Goal: Task Accomplishment & Management: Use online tool/utility

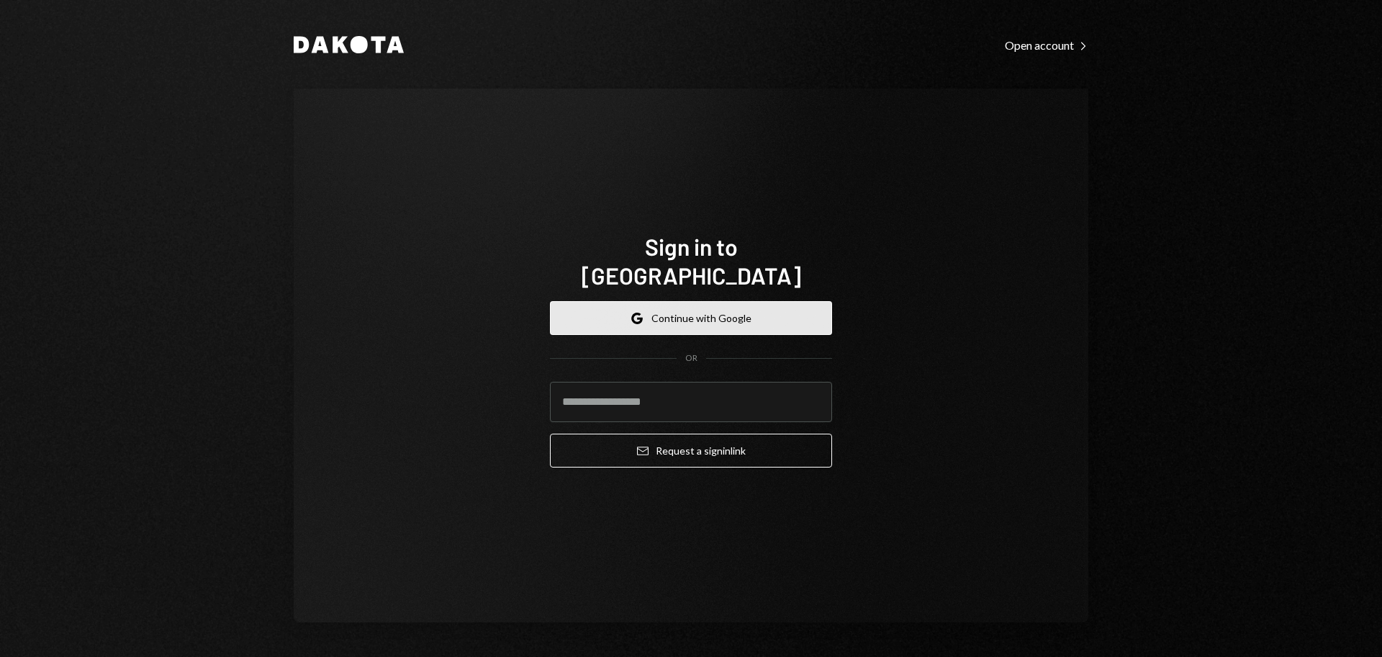
click at [639, 319] on icon "button" at bounding box center [636, 321] width 9 height 4
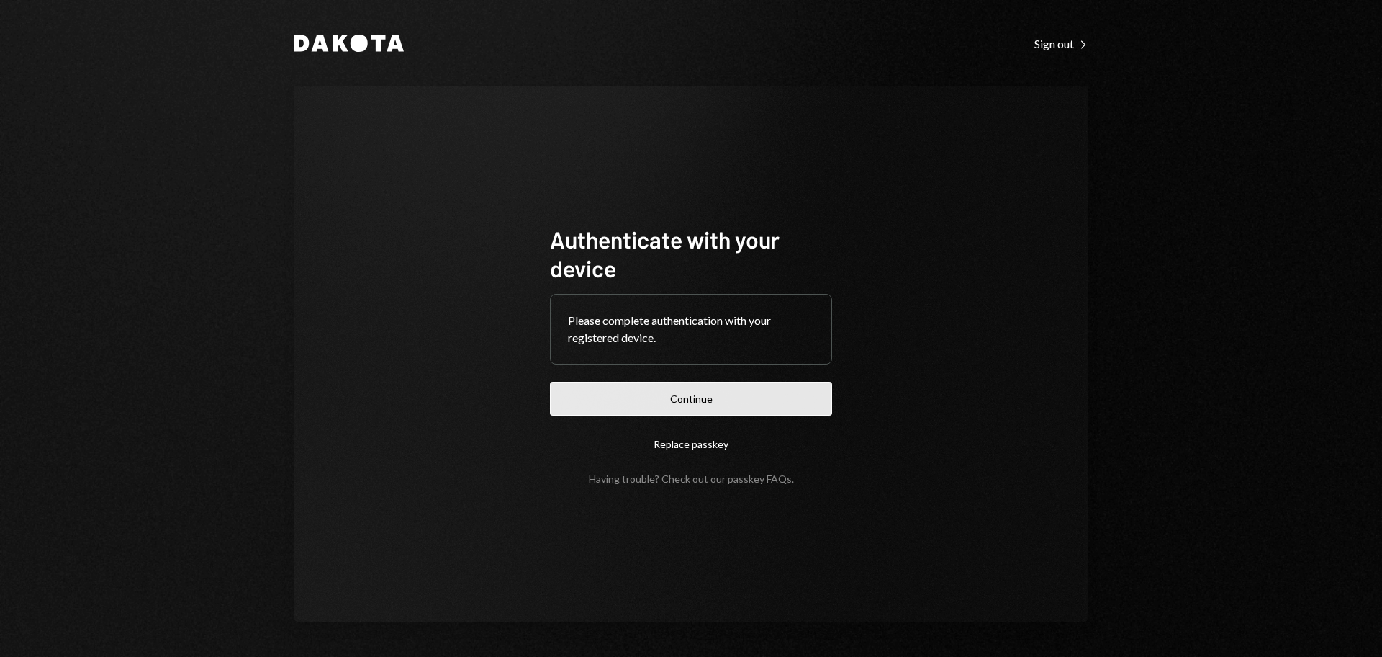
click at [703, 400] on button "Continue" at bounding box center [691, 399] width 282 height 34
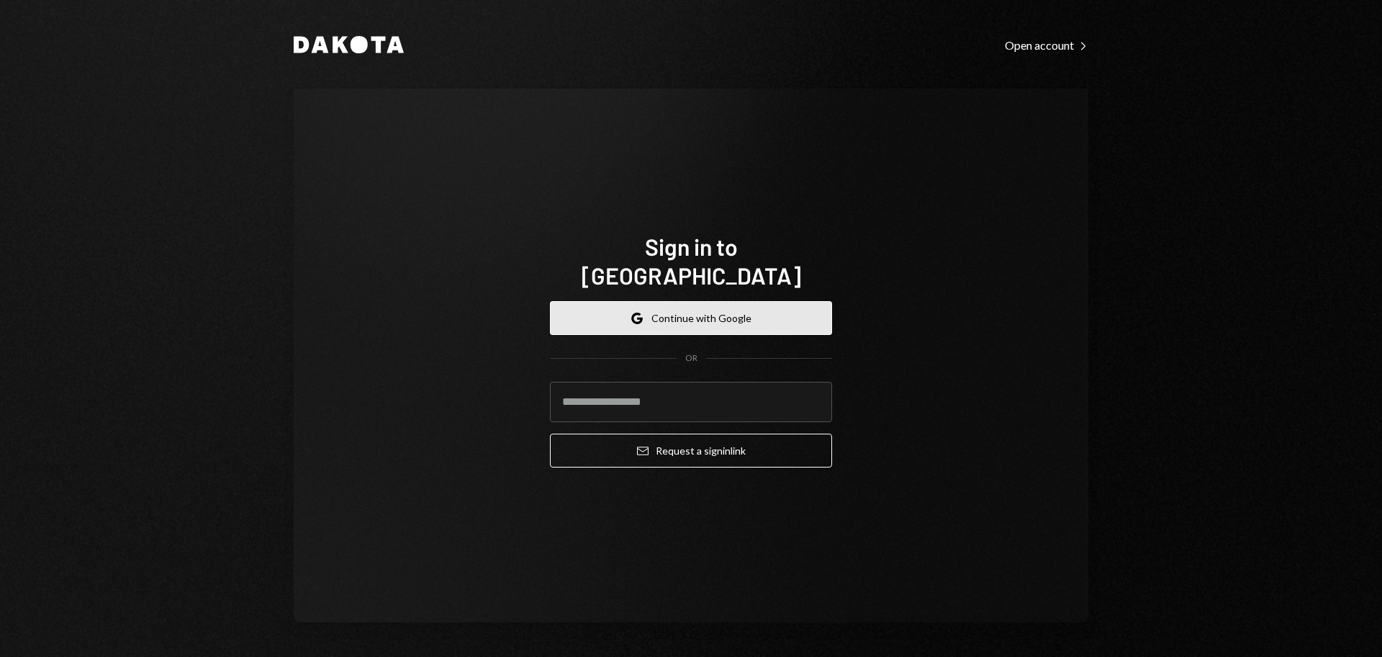
click at [707, 301] on button "Google Continue with Google" at bounding box center [691, 318] width 282 height 34
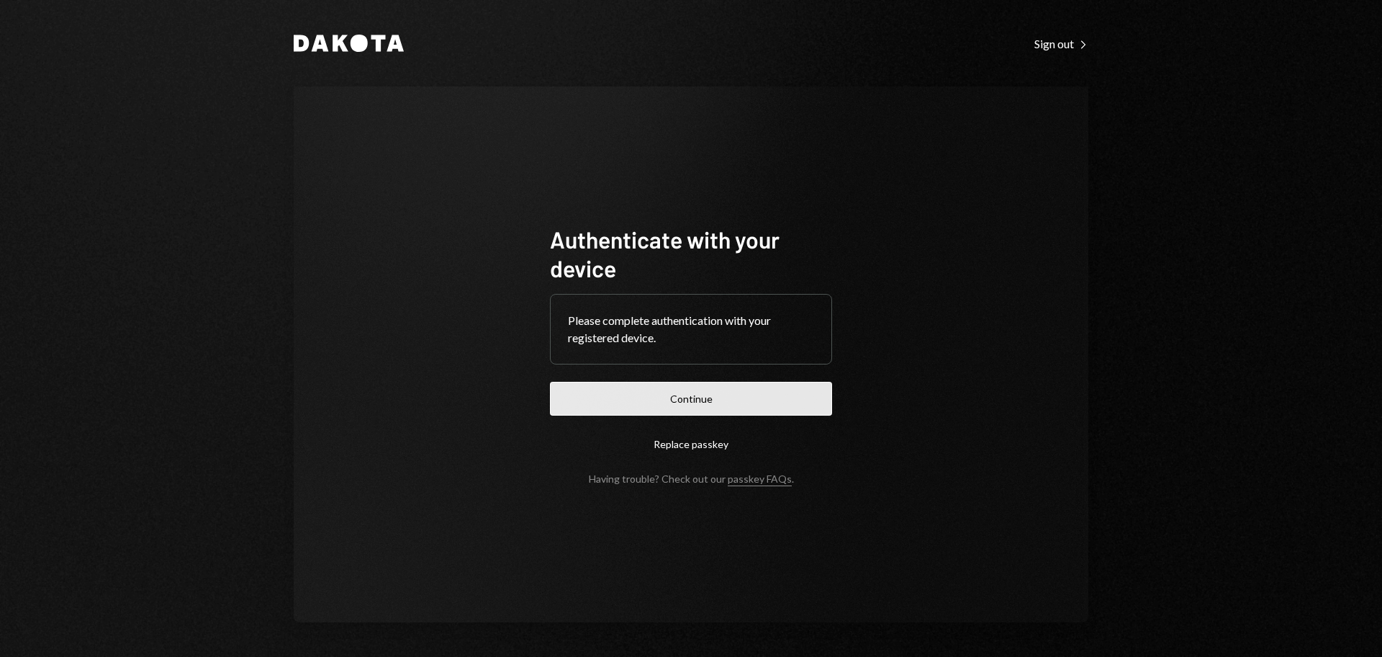
click at [716, 399] on button "Continue" at bounding box center [691, 399] width 282 height 34
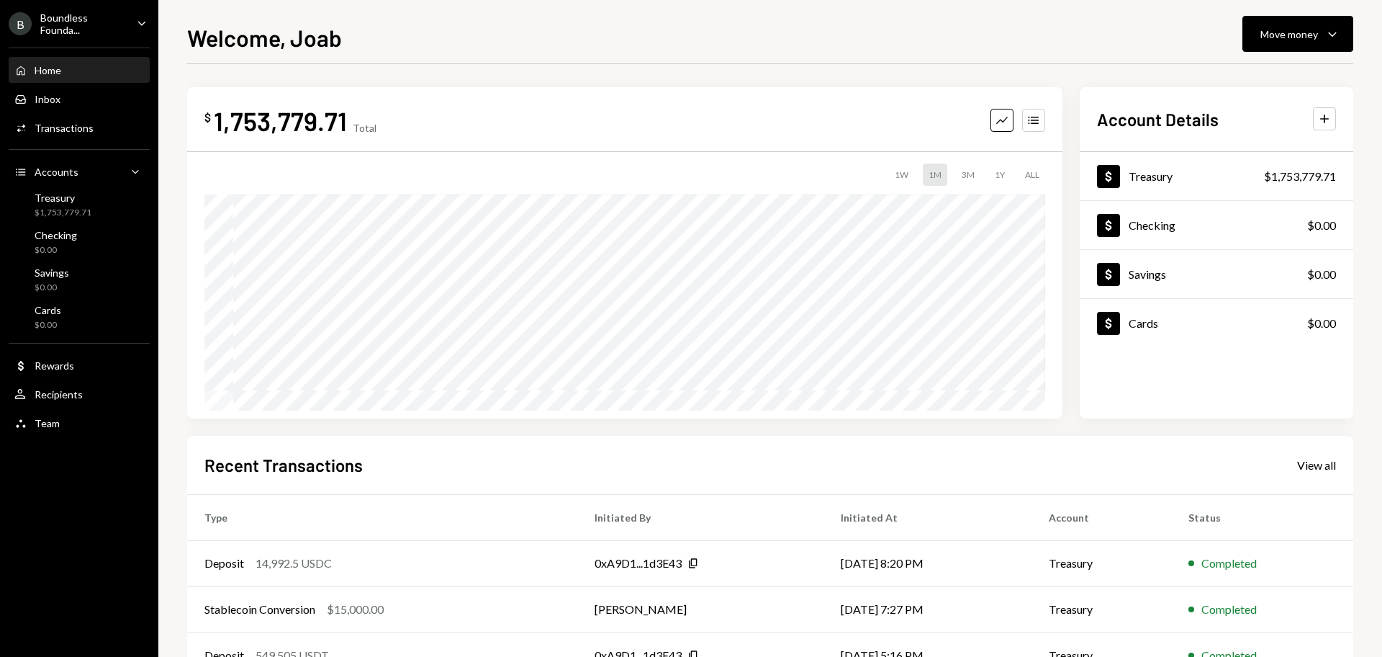
click at [87, 30] on div "Boundless Founda..." at bounding box center [82, 24] width 85 height 24
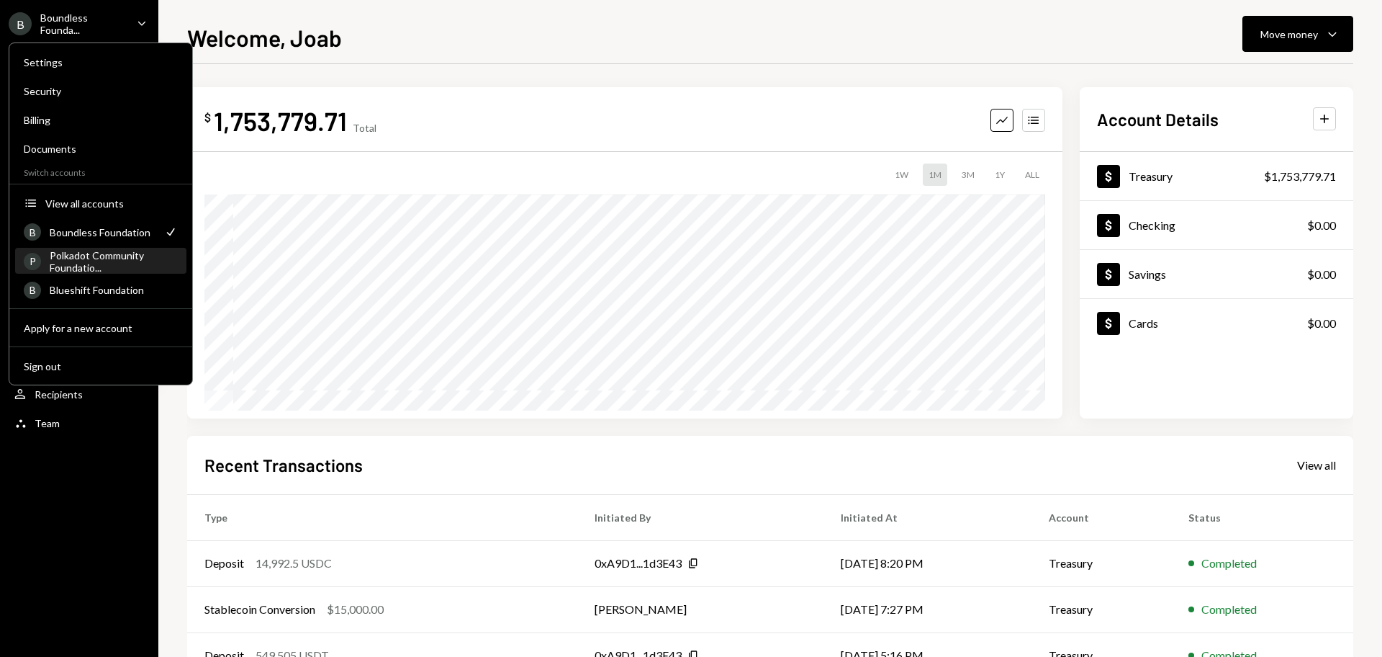
click at [87, 263] on div "Polkadot Community Foundatio..." at bounding box center [114, 261] width 128 height 24
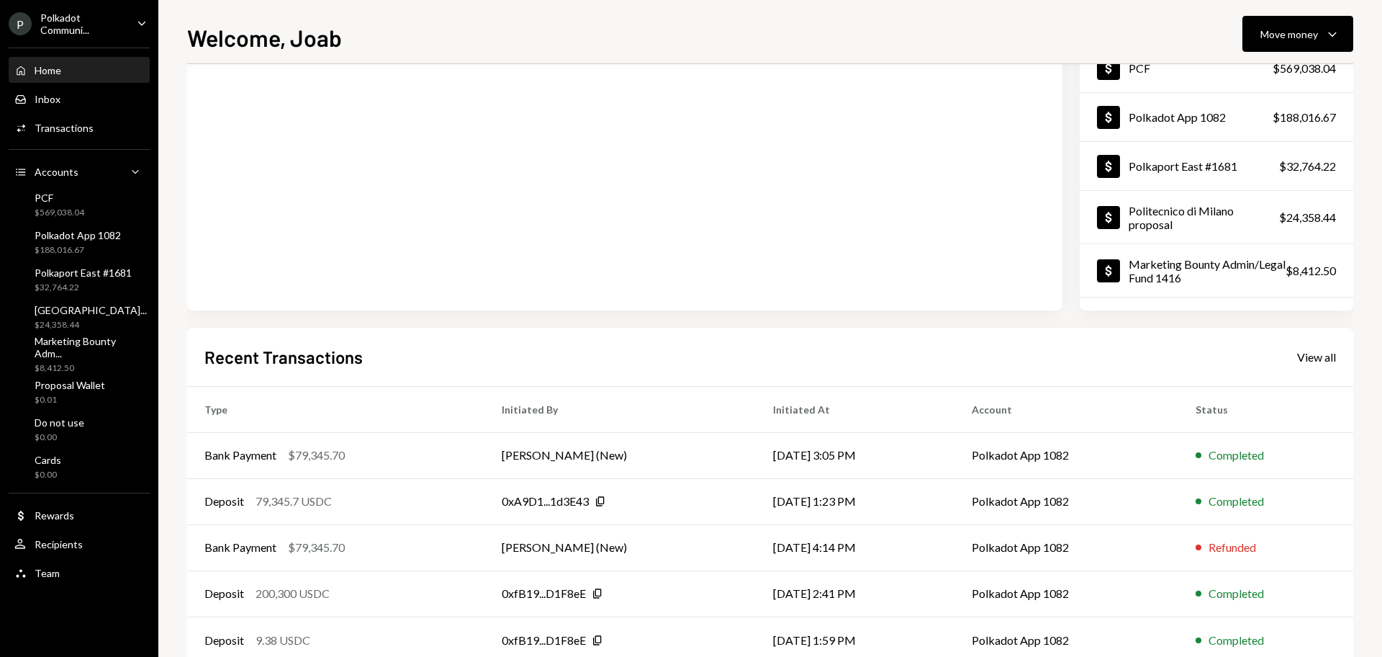
scroll to position [143, 0]
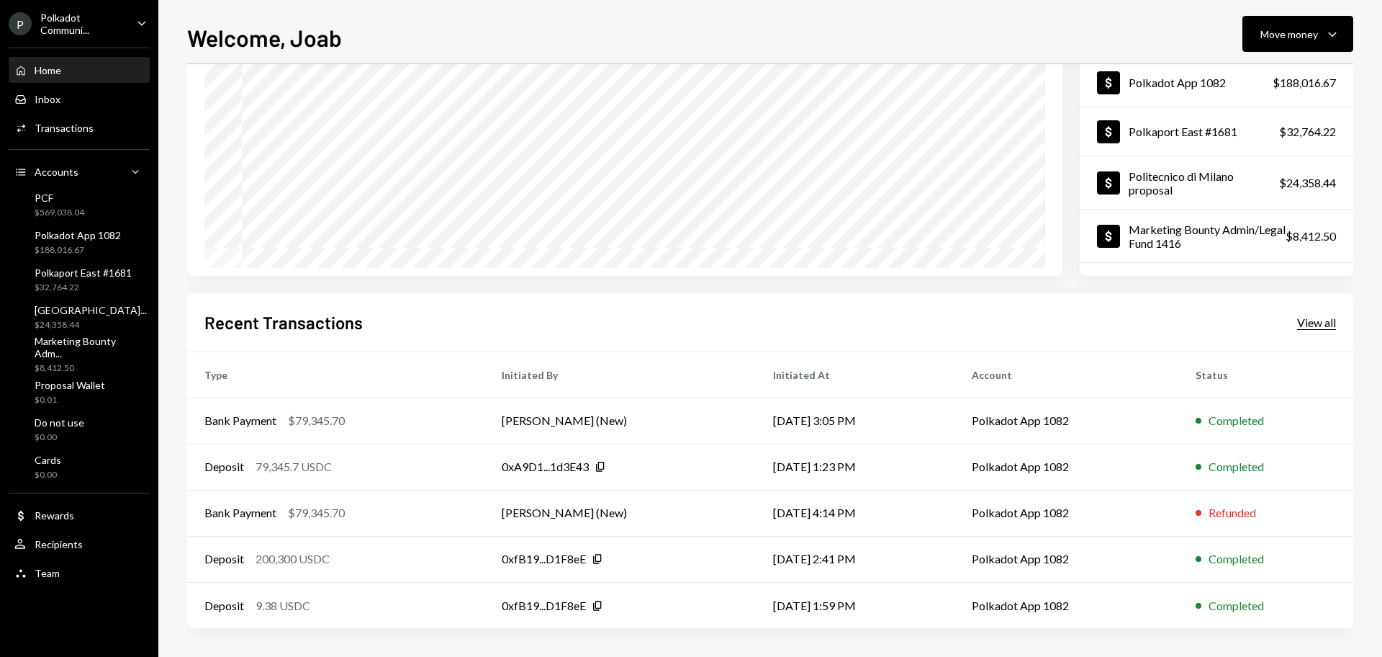
click at [1300, 326] on div "View all" at bounding box center [1316, 322] width 39 height 14
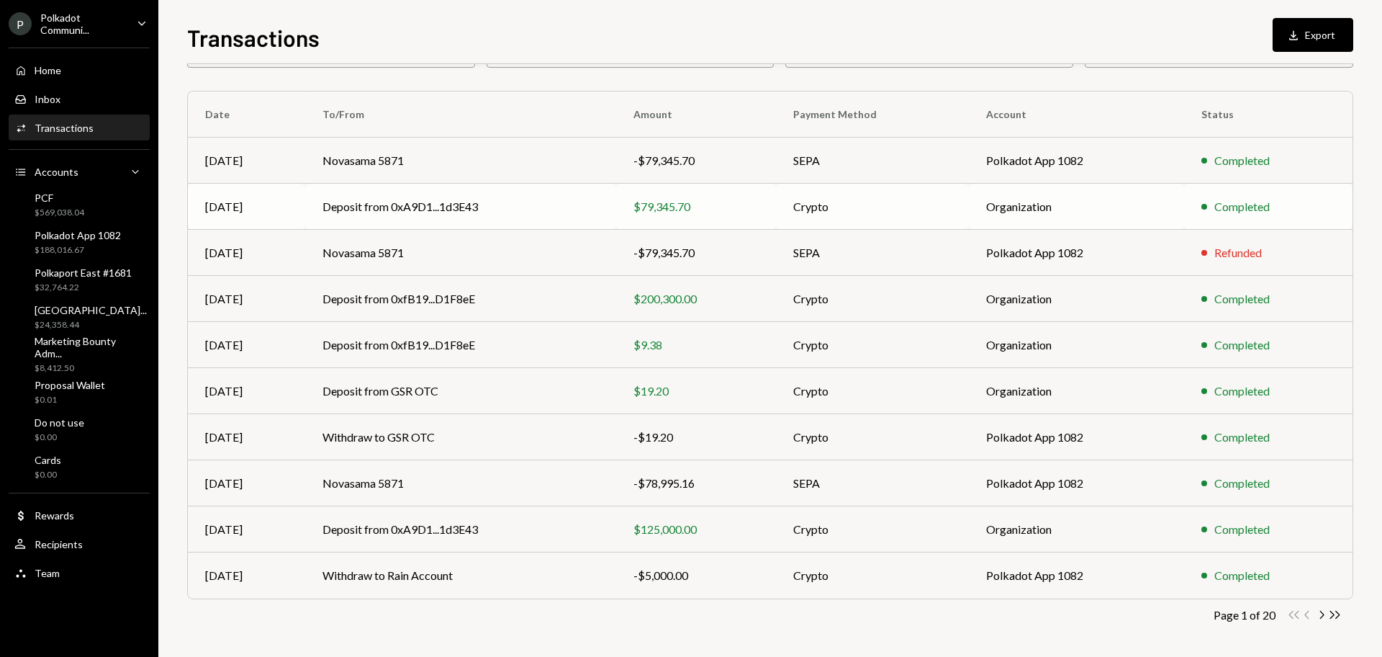
scroll to position [95, 0]
click at [1320, 610] on icon "Chevron Right" at bounding box center [1322, 612] width 14 height 14
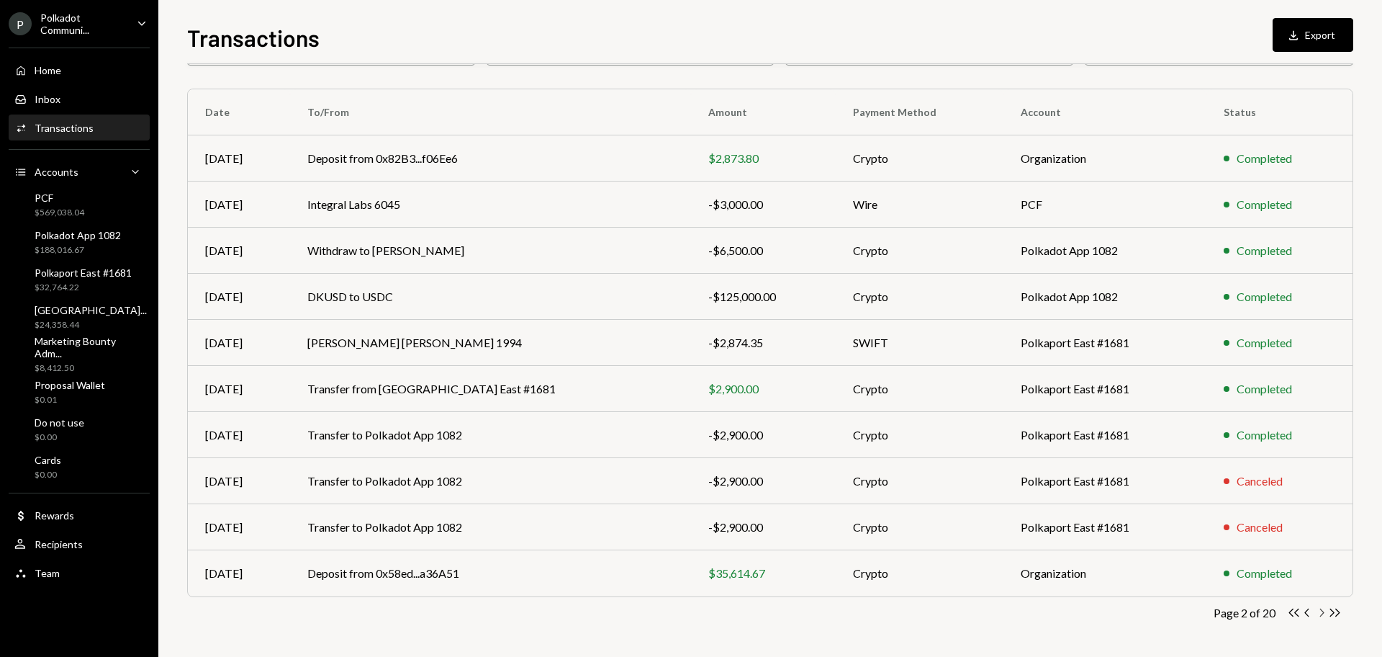
click at [1322, 615] on icon "button" at bounding box center [1322, 612] width 4 height 8
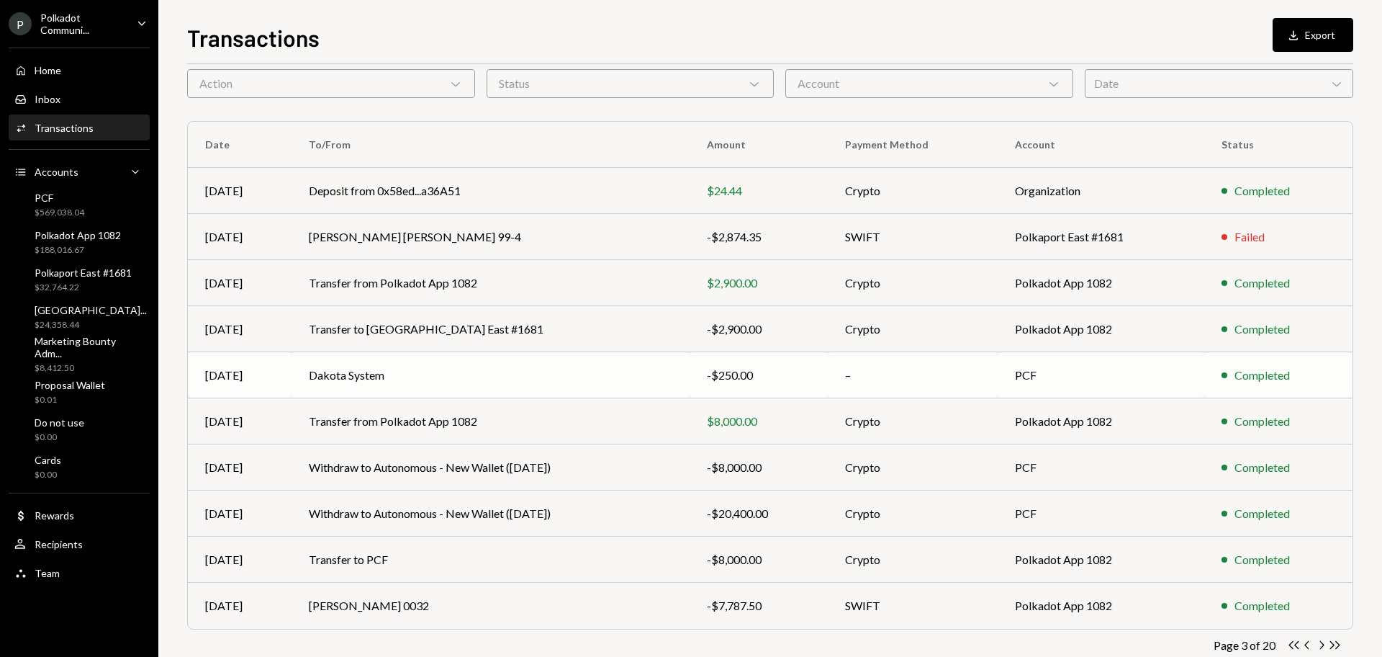
scroll to position [90, 0]
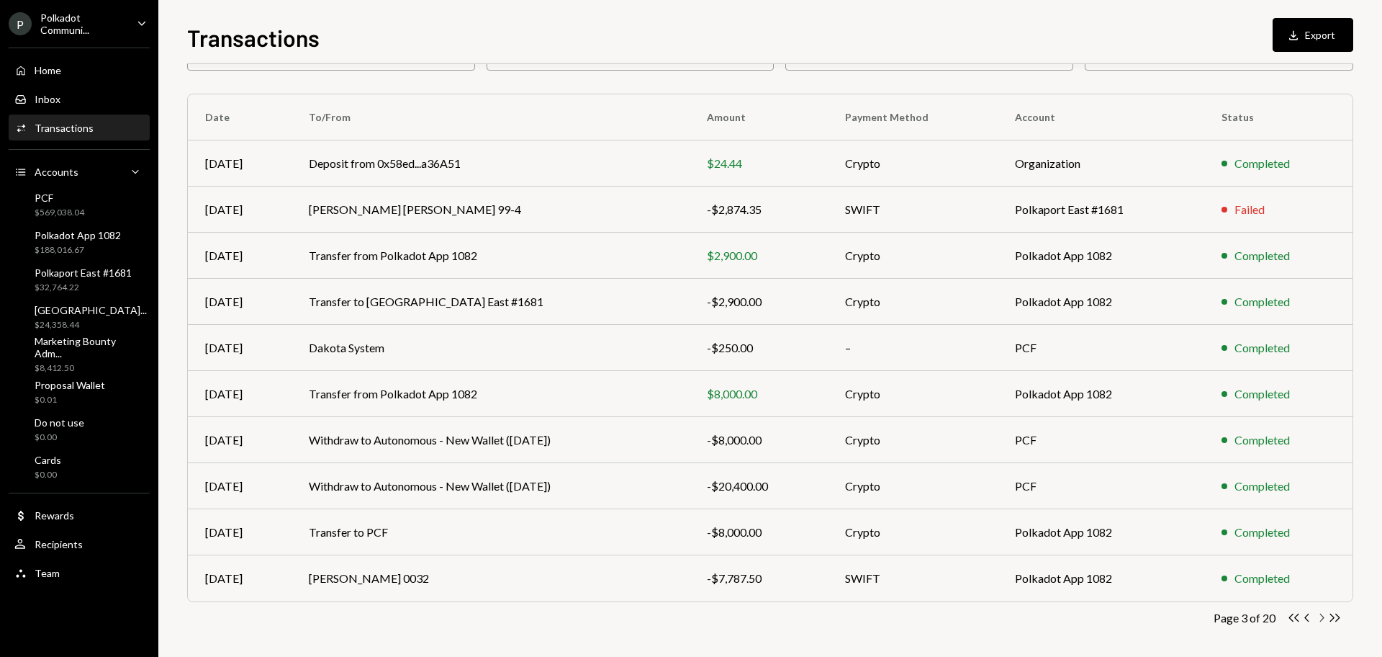
click at [1318, 619] on icon "Chevron Right" at bounding box center [1322, 617] width 14 height 14
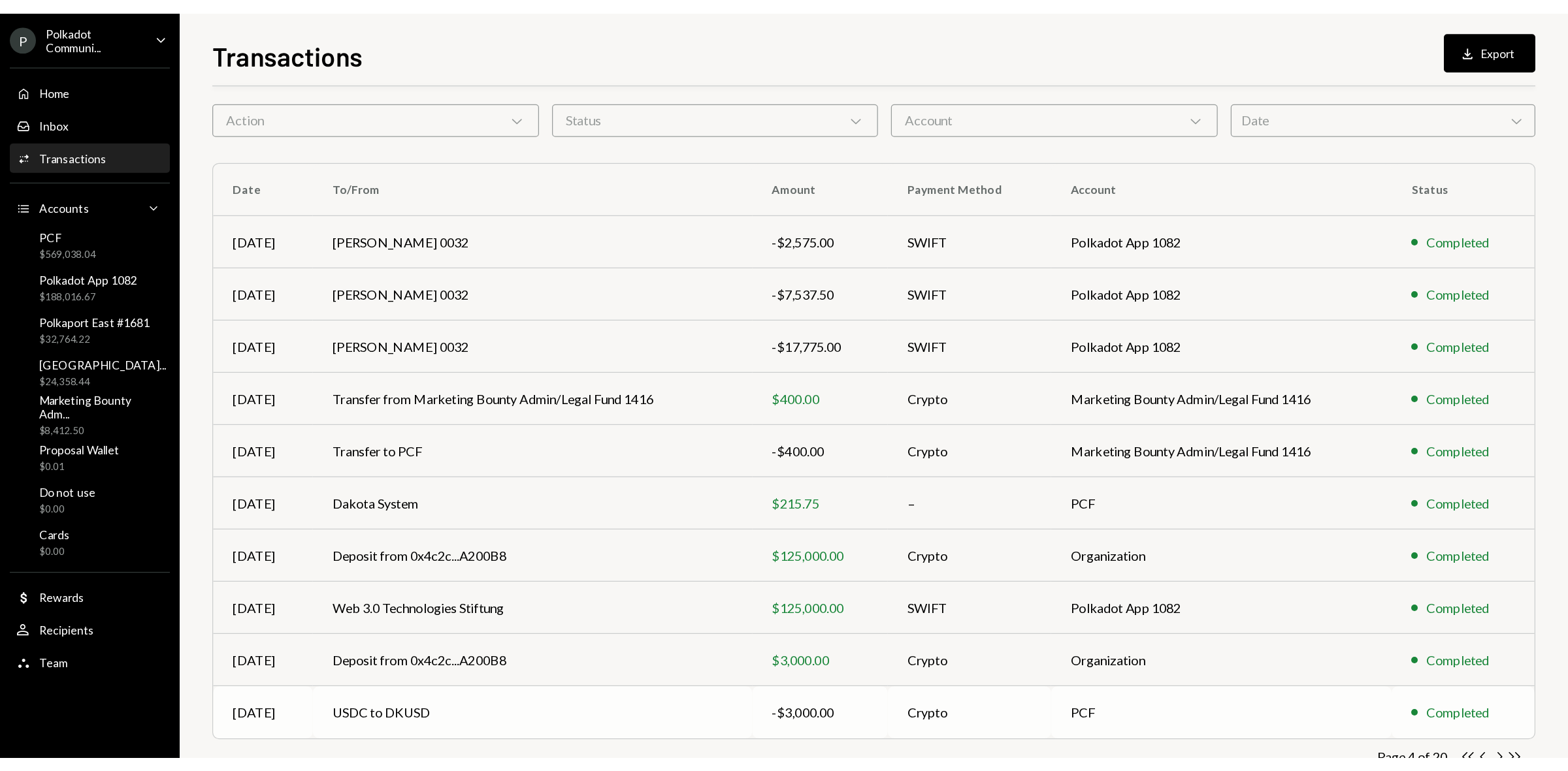
scroll to position [86, 0]
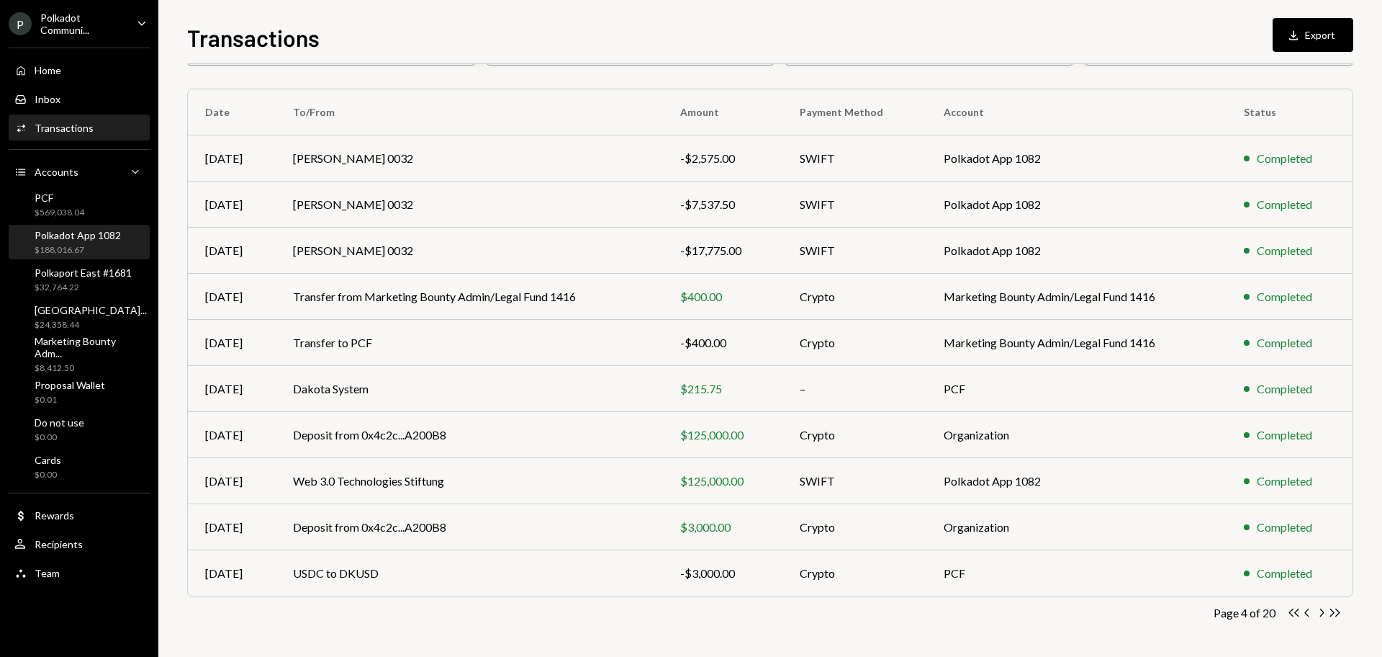
click at [90, 234] on div "Polkadot App 1082" at bounding box center [78, 235] width 86 height 12
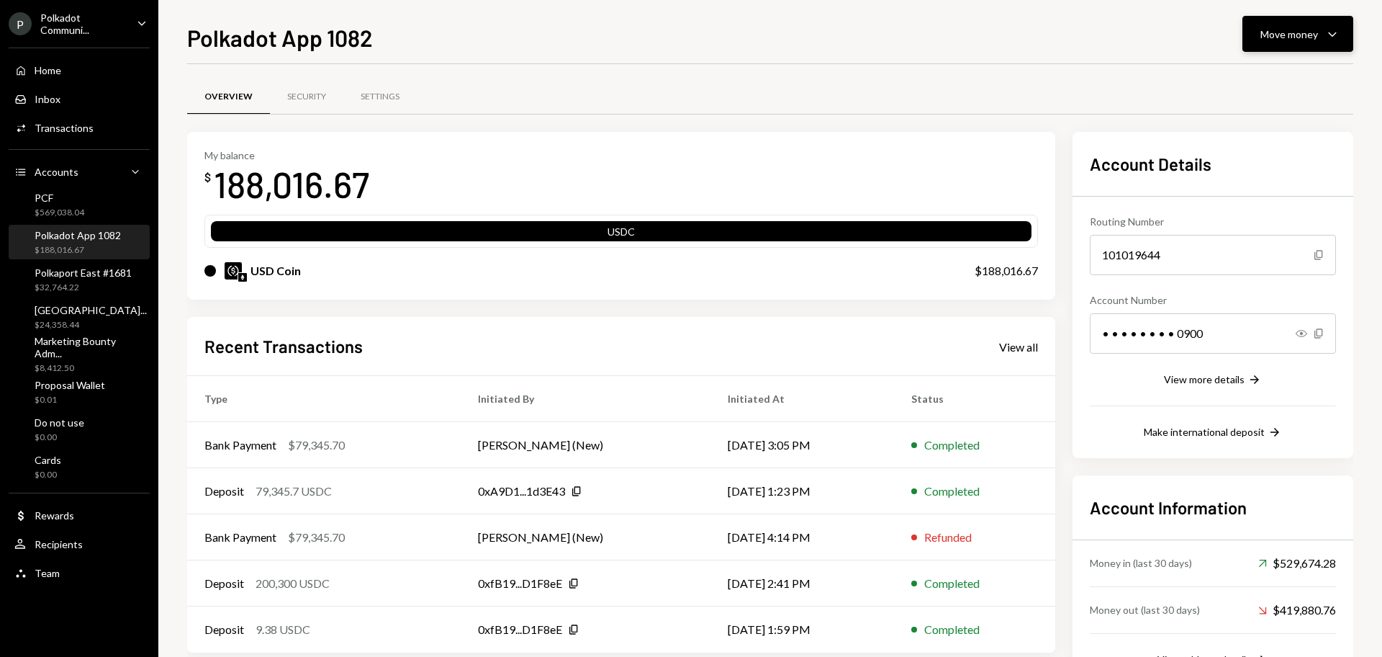
click at [1318, 42] on button "Move money Caret Down" at bounding box center [1298, 34] width 111 height 36
click at [1251, 84] on div "Send" at bounding box center [1286, 77] width 105 height 15
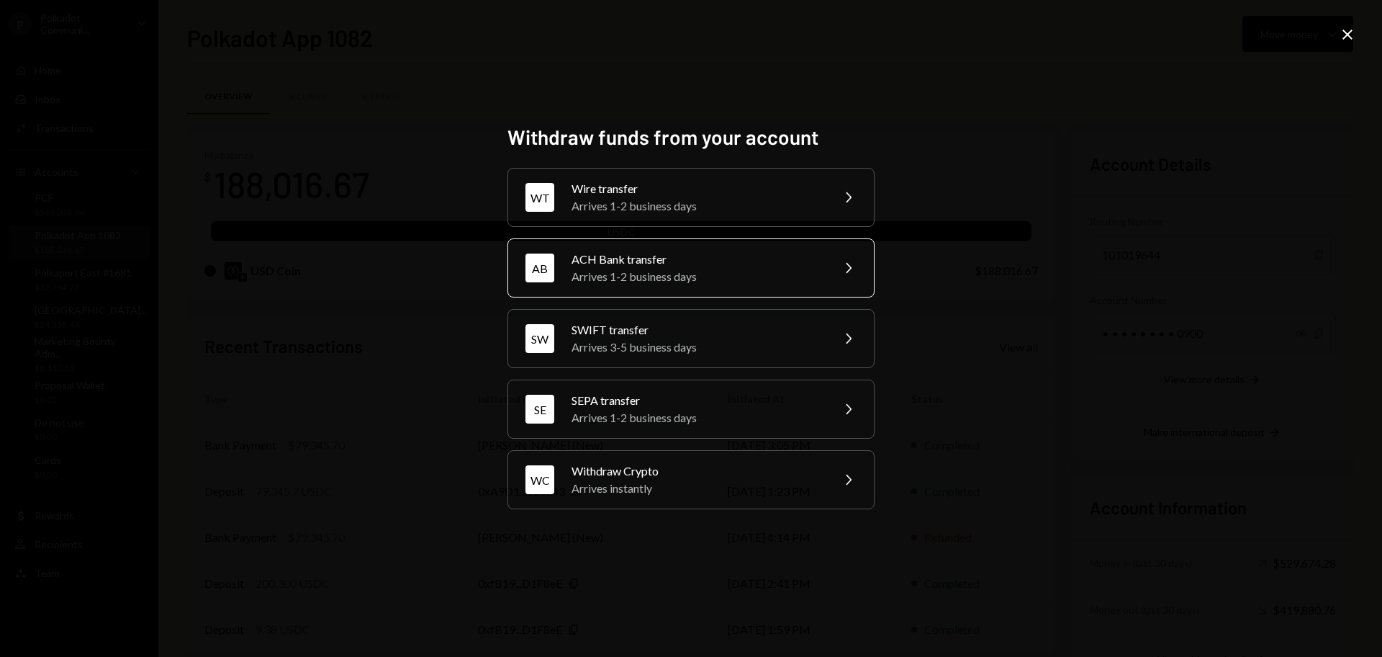
click at [634, 272] on div "Arrives 1-2 business days" at bounding box center [697, 276] width 251 height 17
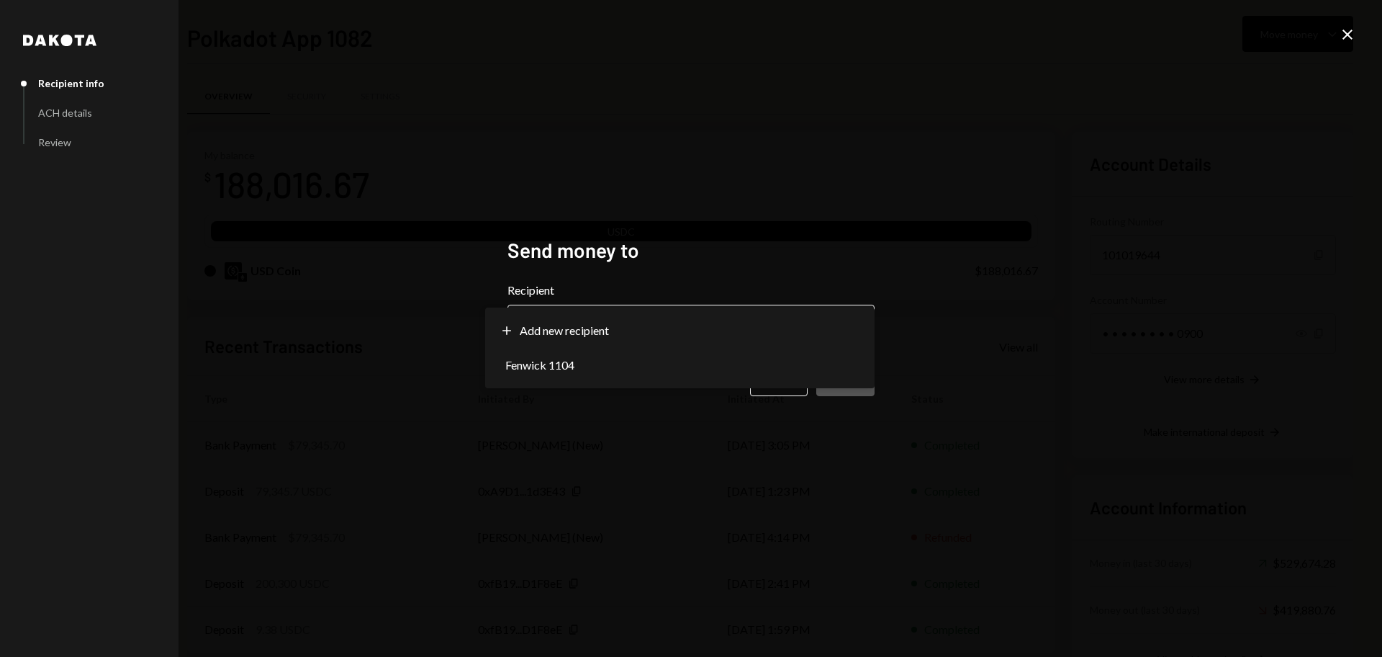
click at [740, 340] on body "P Polkadot Communi... Caret Down Home Home Inbox Inbox Activities Transactions …" at bounding box center [691, 328] width 1382 height 657
select select "**********"
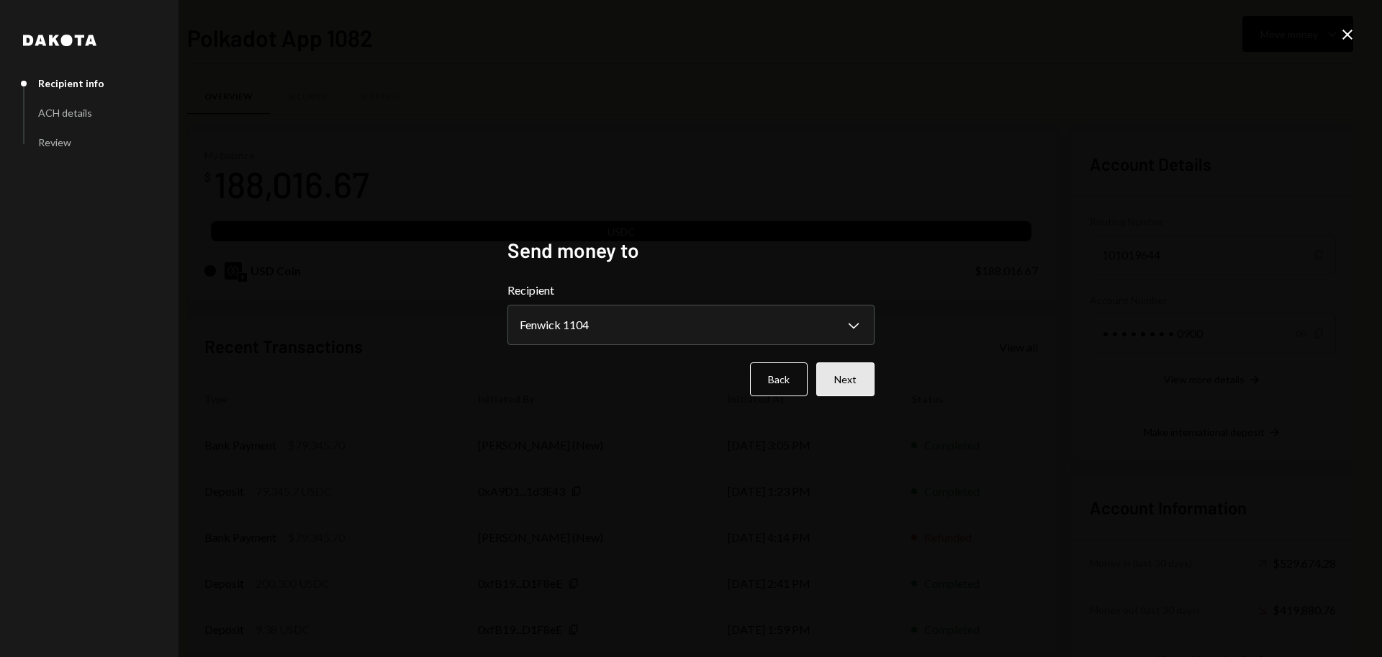
click at [848, 387] on button "Next" at bounding box center [845, 379] width 58 height 34
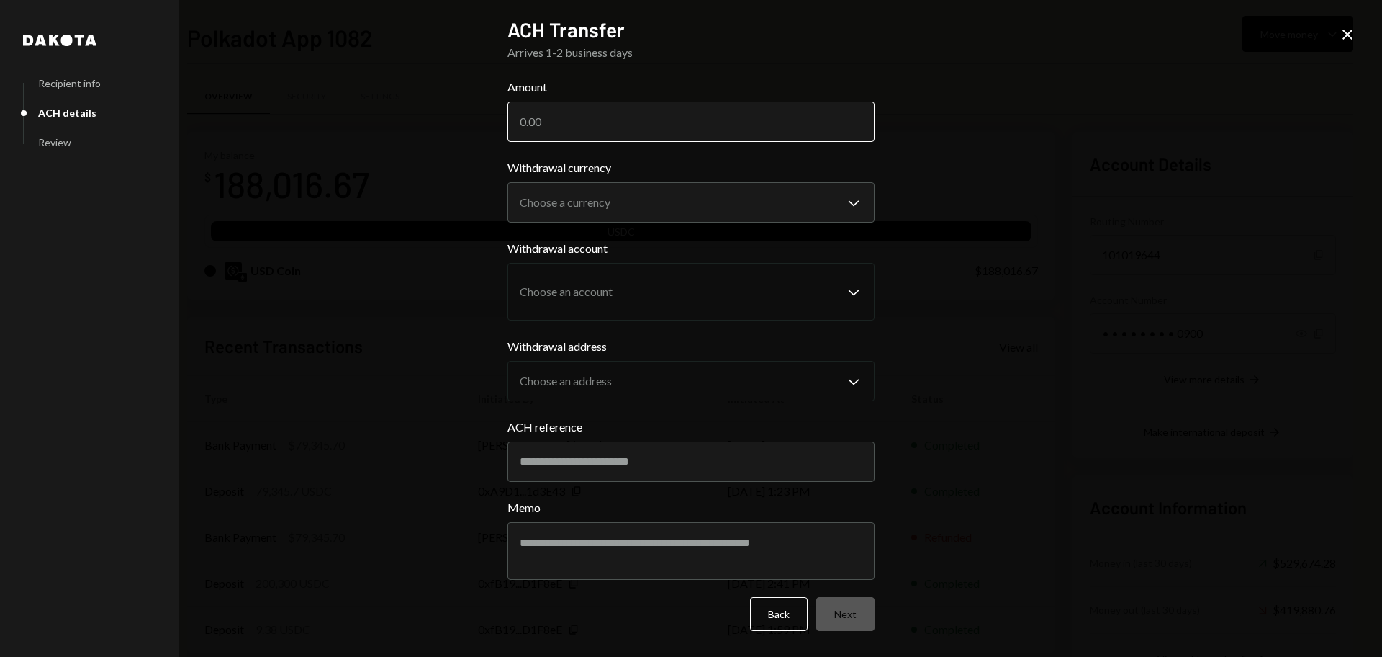
click at [591, 134] on input "Amount" at bounding box center [691, 122] width 367 height 40
type input "10464.28"
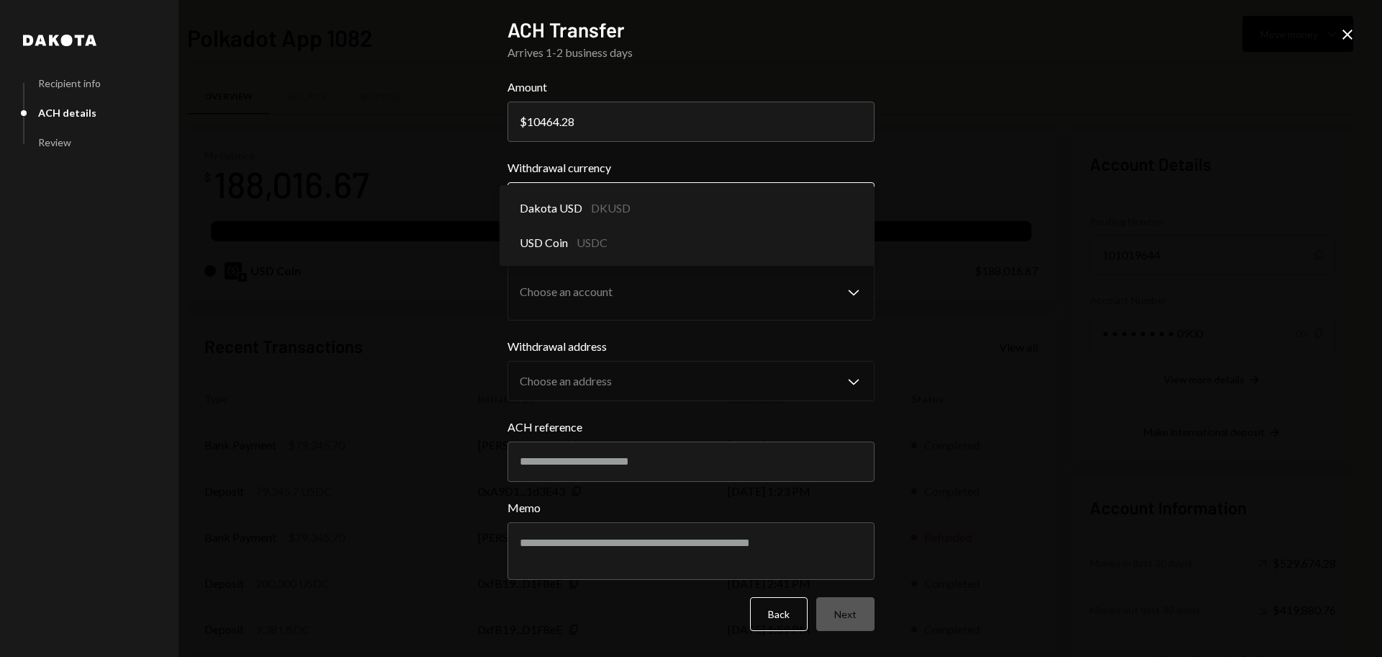
click at [699, 207] on body "P Polkadot Communi... Caret Down Home Home Inbox Inbox Activities Transactions …" at bounding box center [691, 328] width 1382 height 657
select select "****"
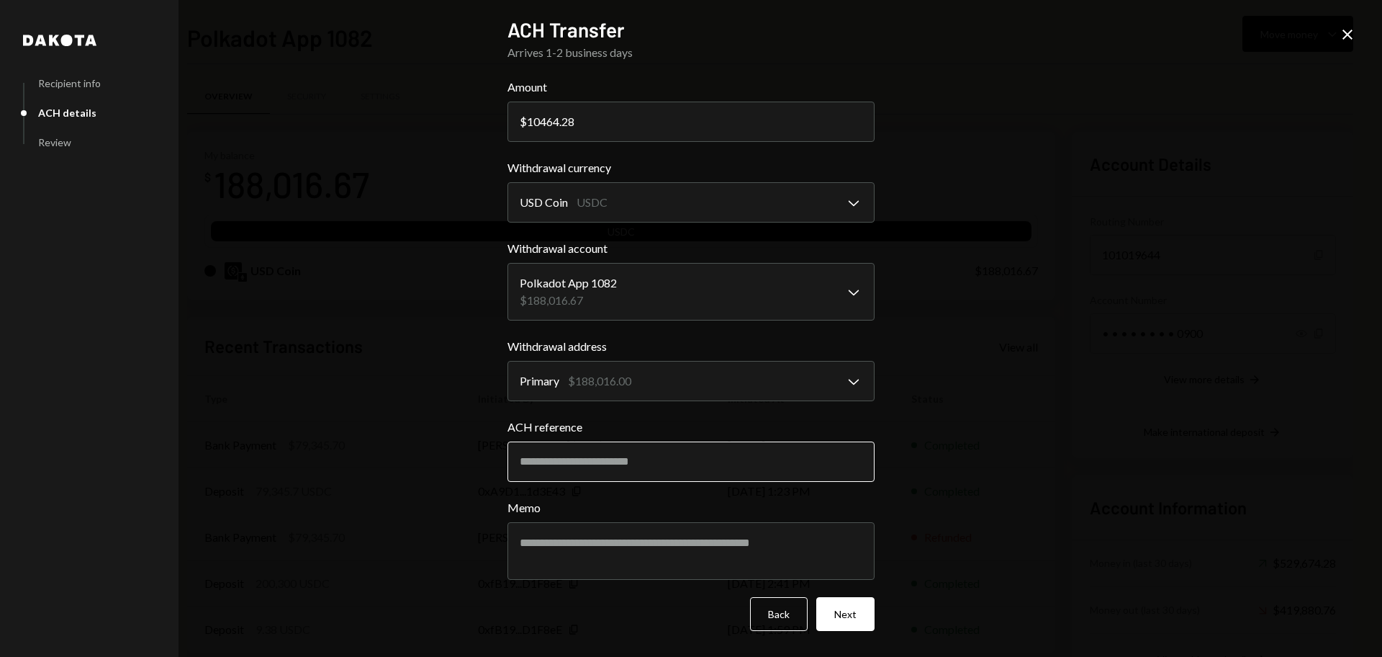
click at [657, 463] on input "ACH reference" at bounding box center [691, 461] width 367 height 40
type input "*******"
click at [628, 544] on textarea "Memo" at bounding box center [691, 551] width 367 height 58
type textarea "*******"
click at [853, 614] on button "Next" at bounding box center [845, 614] width 58 height 34
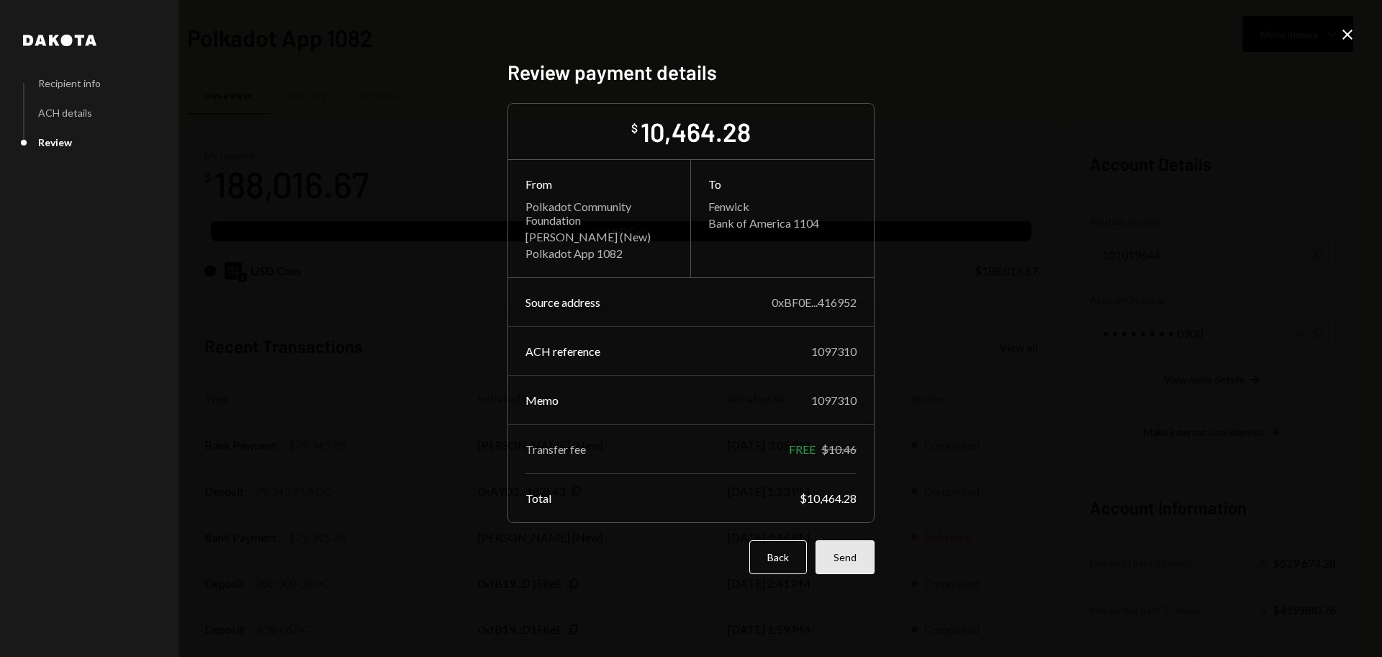
click at [847, 560] on button "Send" at bounding box center [845, 557] width 59 height 34
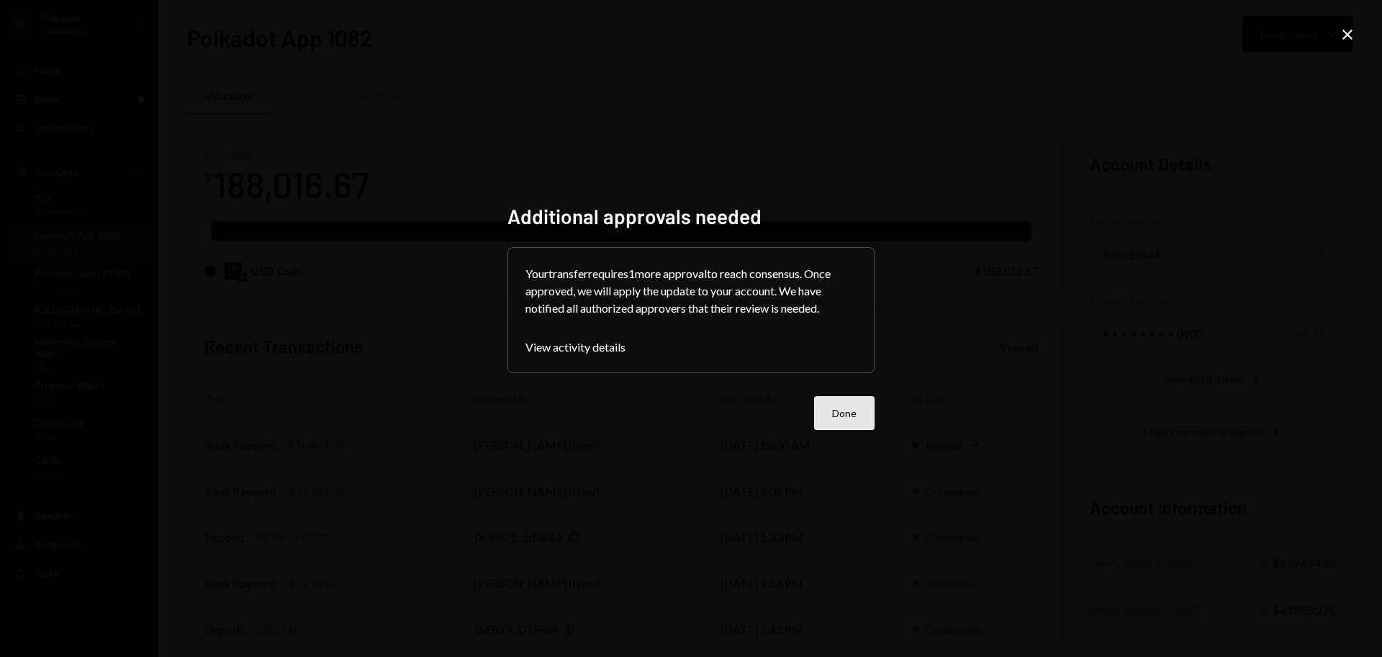
click at [847, 403] on button "Done" at bounding box center [844, 413] width 60 height 34
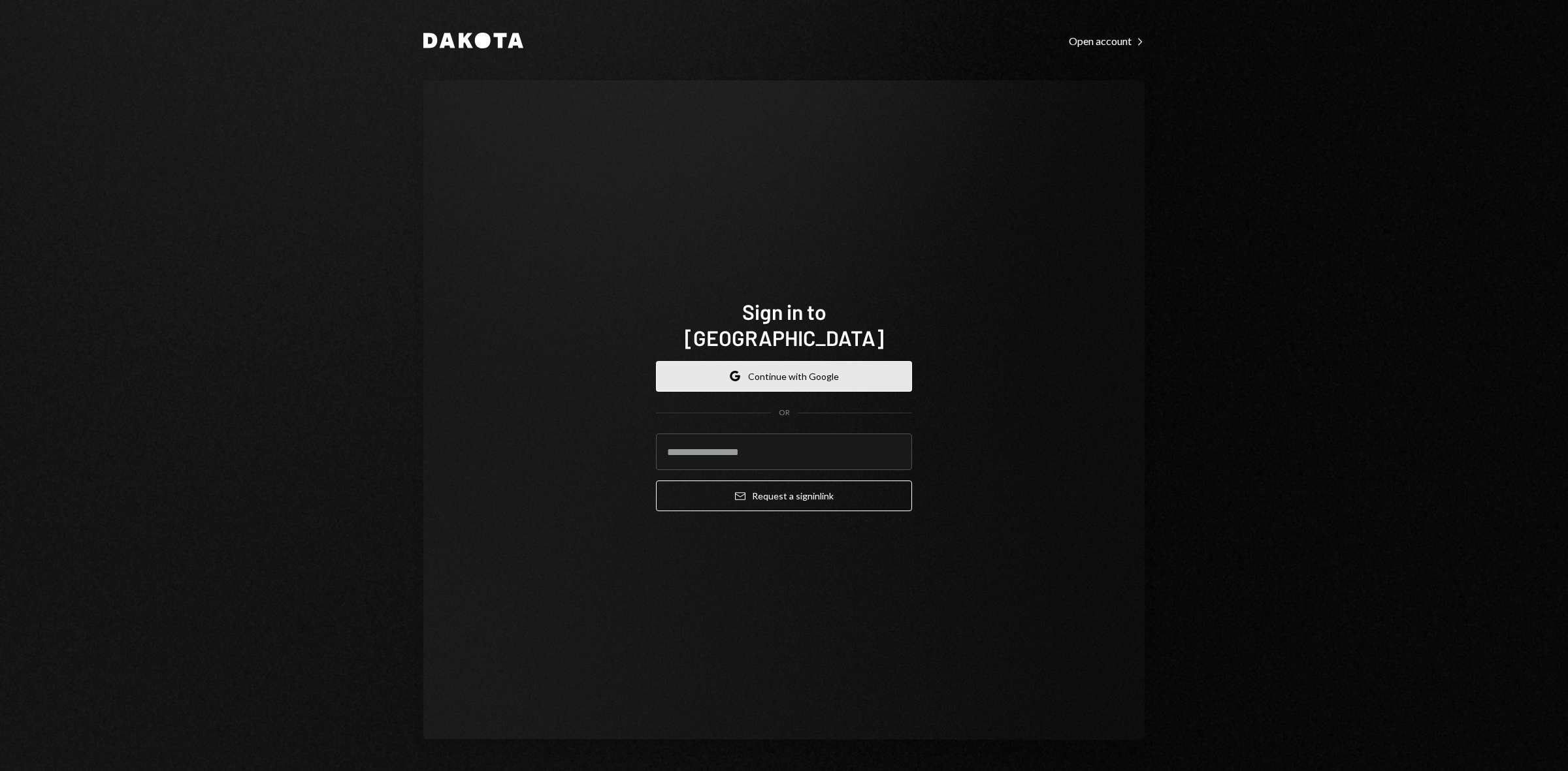
click at [735, 371] on icon "Google" at bounding box center [735, 376] width 11 height 11
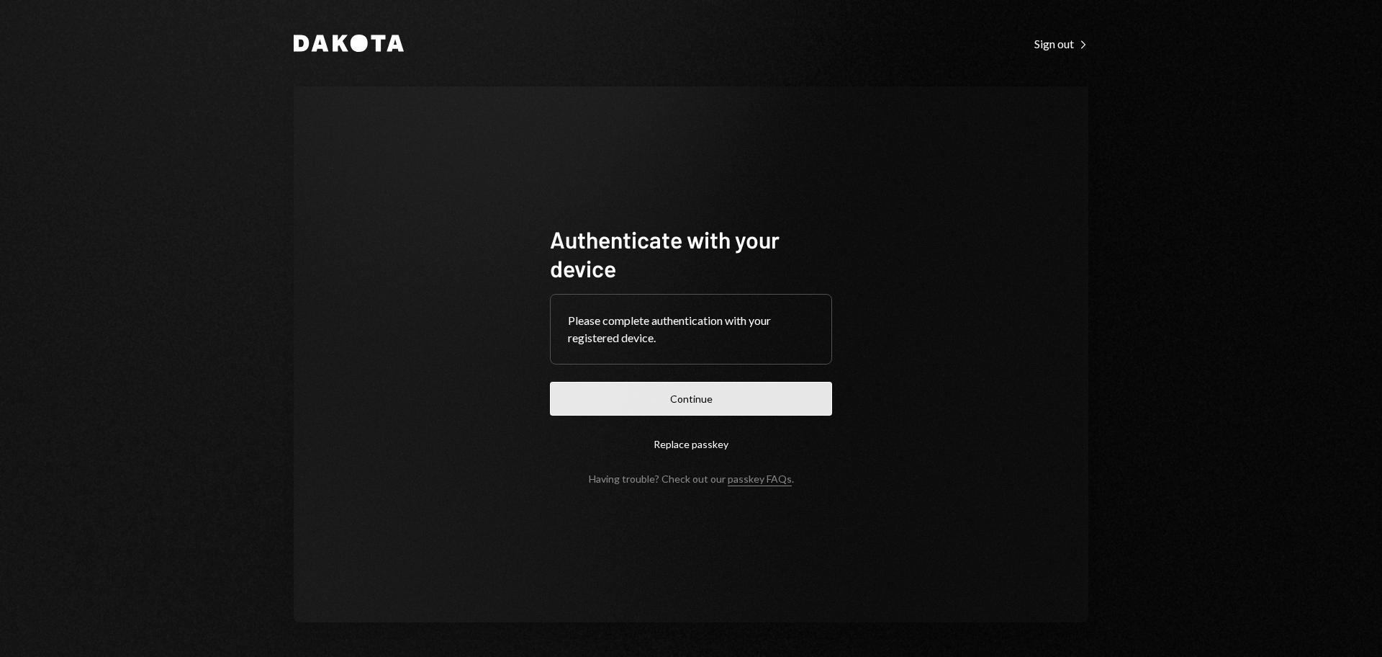
click at [647, 414] on button "Continue" at bounding box center [691, 399] width 282 height 34
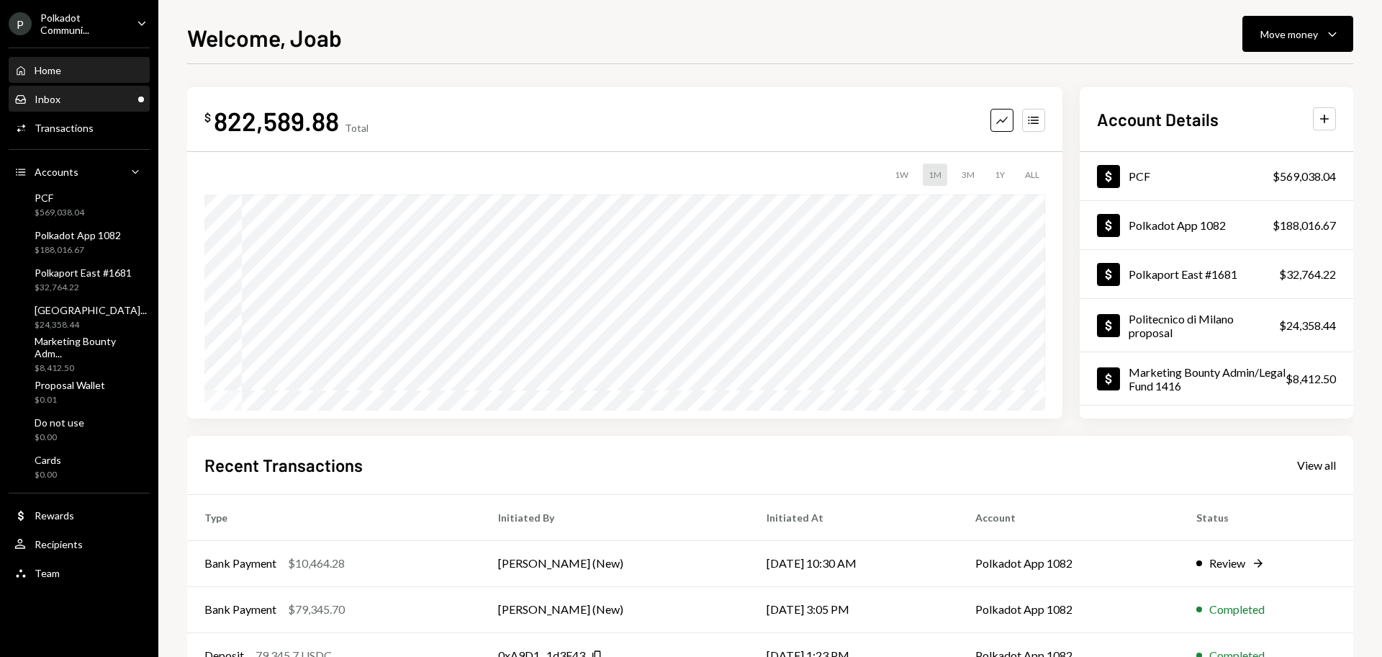
click at [93, 105] on div "Inbox Inbox" at bounding box center [79, 99] width 130 height 13
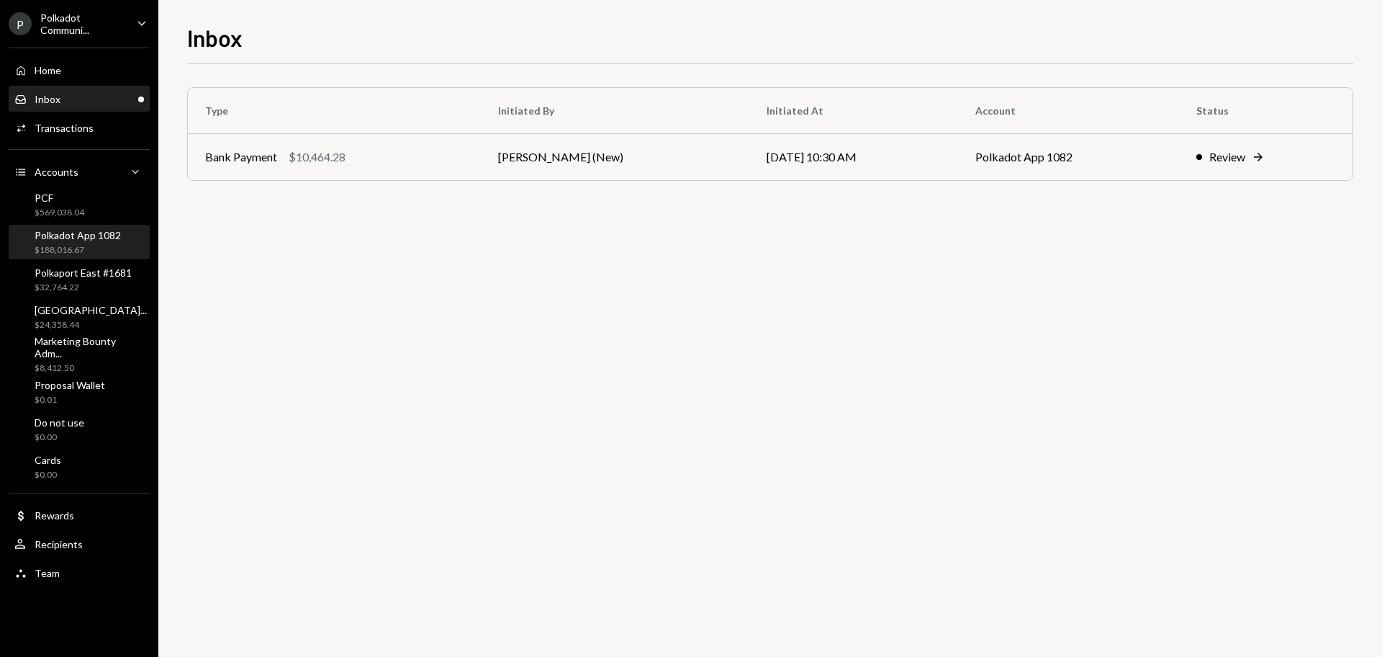
click at [95, 238] on div "Polkadot App 1082" at bounding box center [78, 235] width 86 height 12
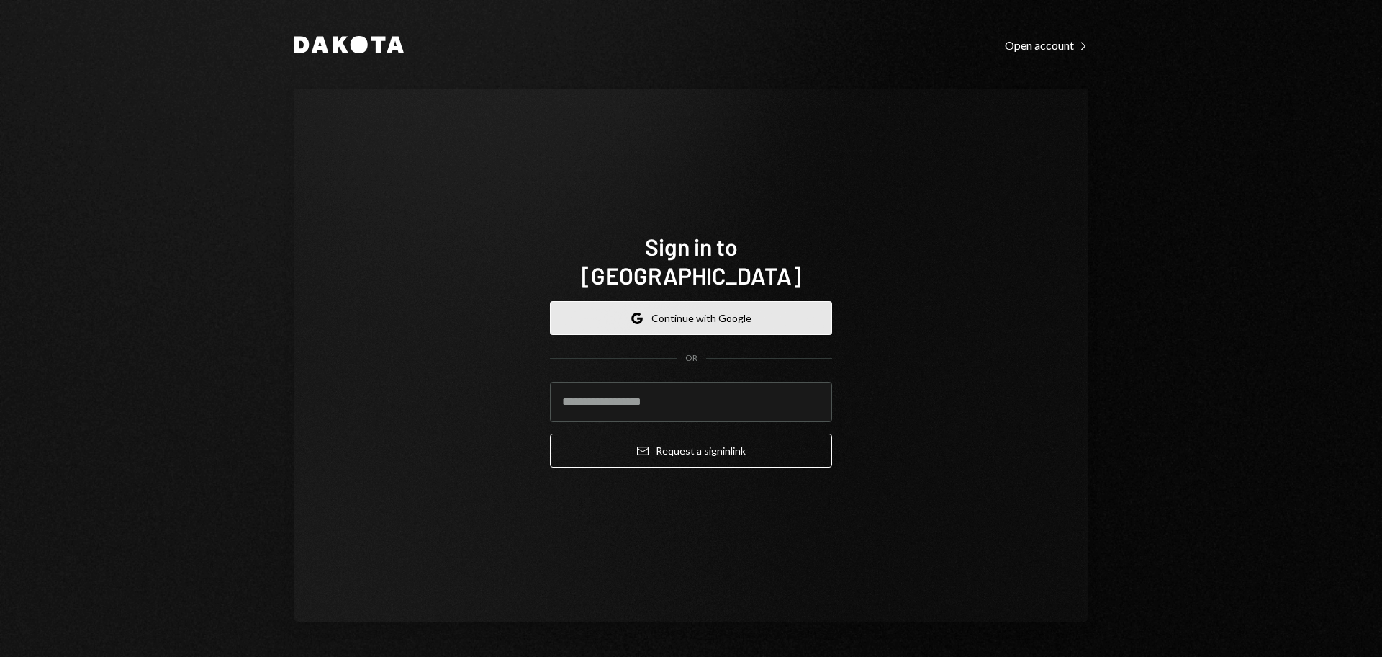
click at [788, 302] on button "Google Continue with Google" at bounding box center [691, 318] width 282 height 34
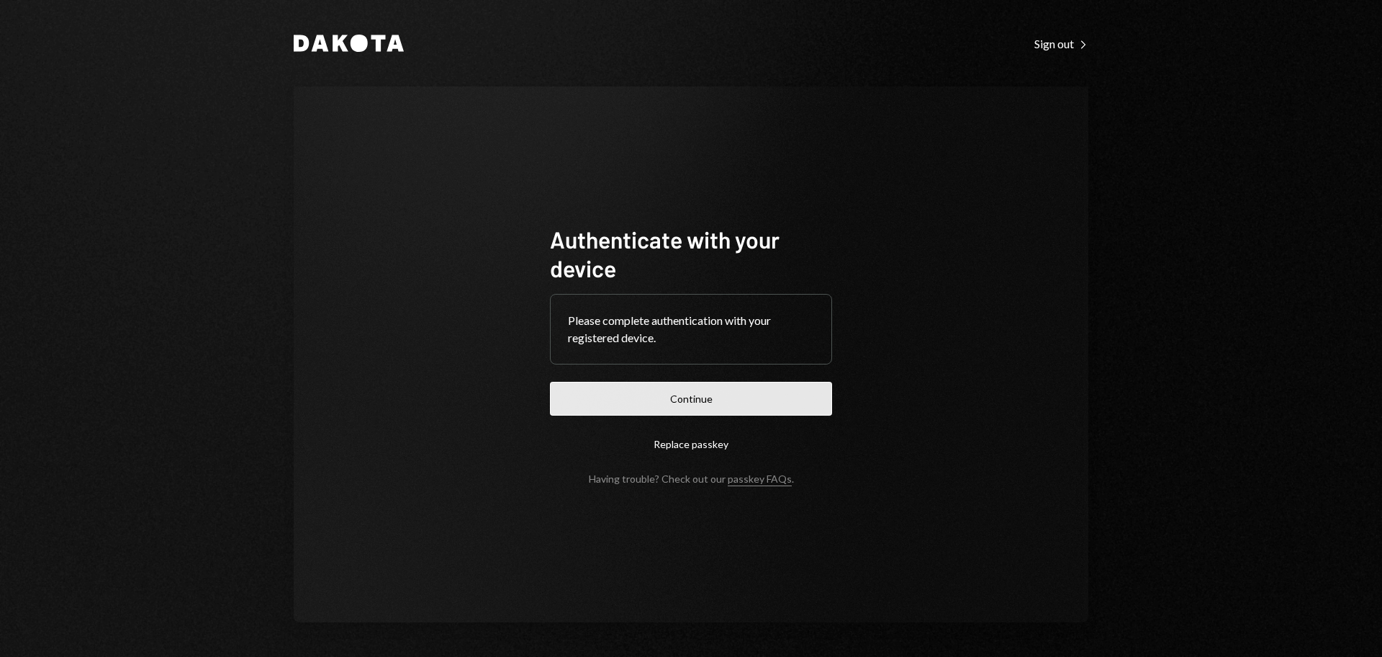
click at [744, 399] on button "Continue" at bounding box center [691, 399] width 282 height 34
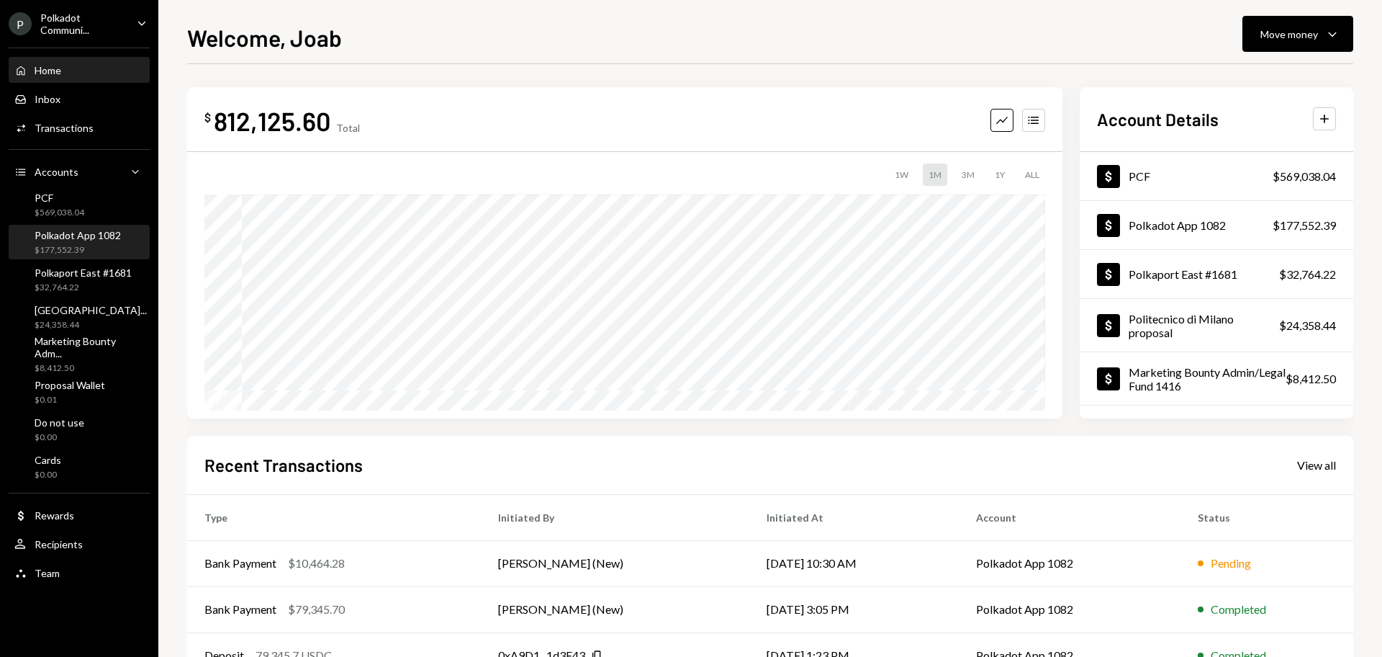
click at [111, 240] on div "Polkadot App 1082" at bounding box center [78, 235] width 86 height 12
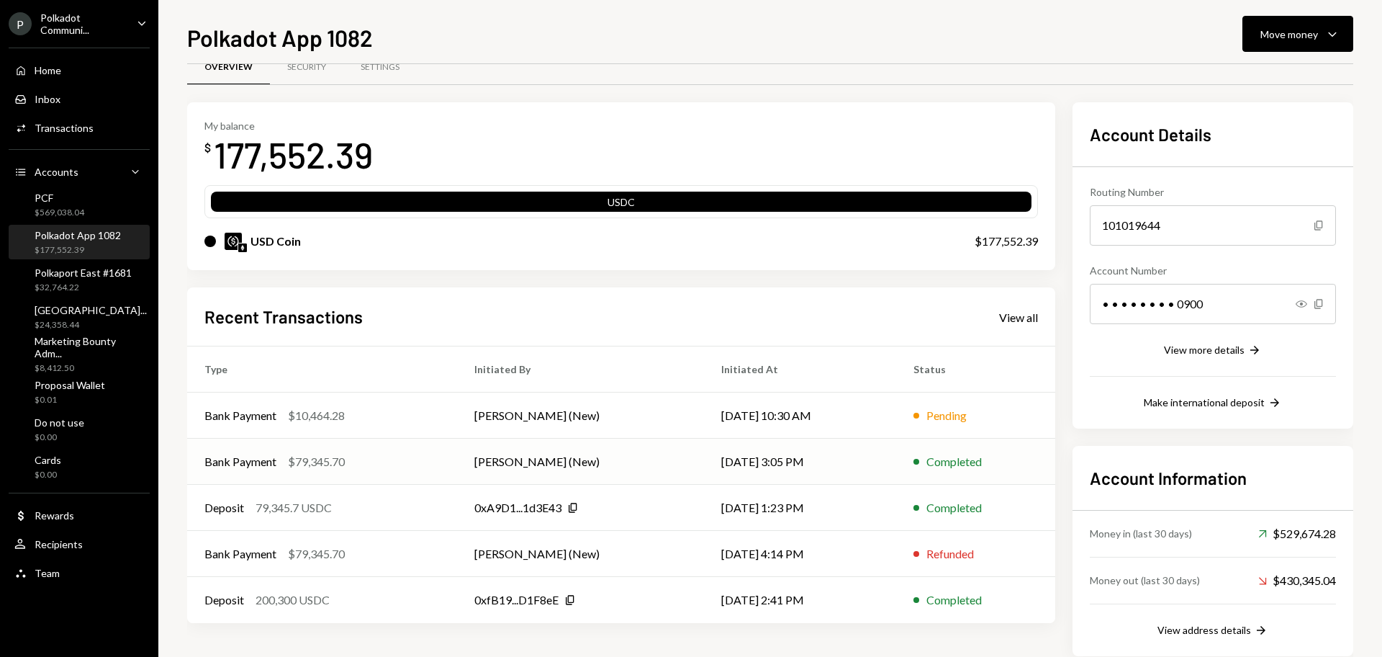
scroll to position [58, 0]
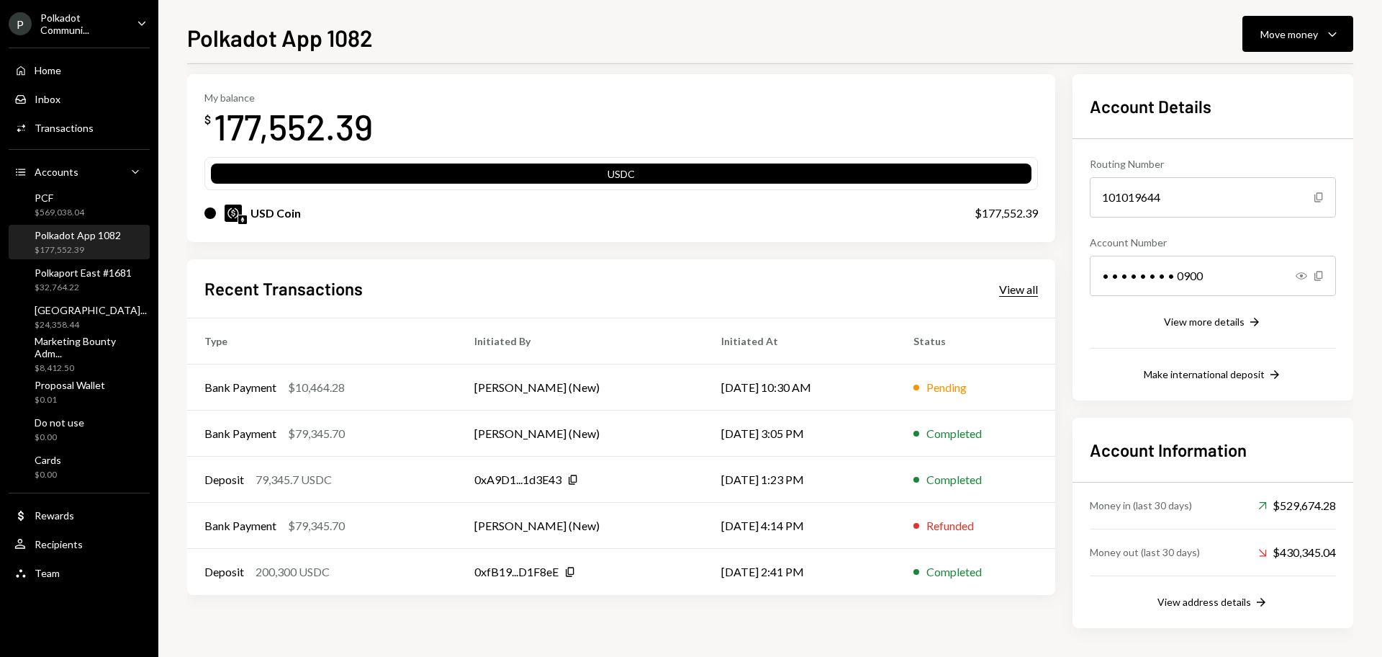
click at [1019, 283] on div "View all" at bounding box center [1018, 289] width 39 height 14
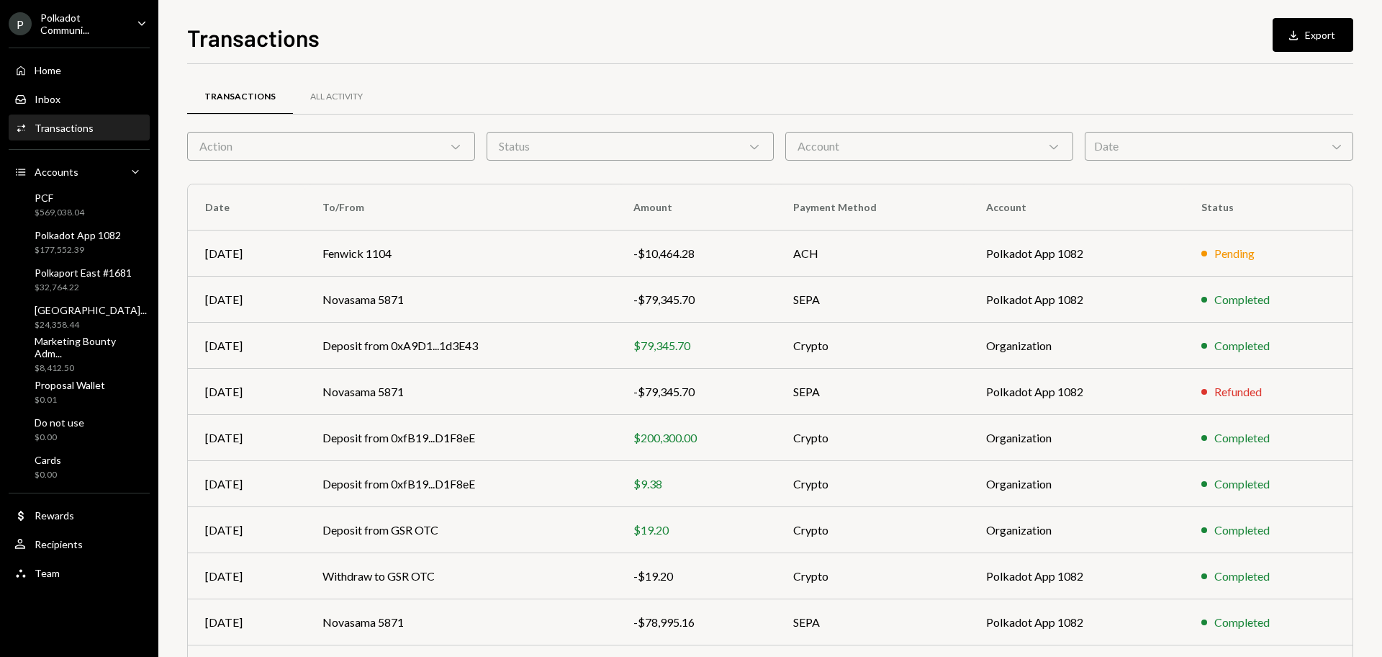
click at [1029, 145] on div "Account Chevron Down" at bounding box center [929, 146] width 288 height 29
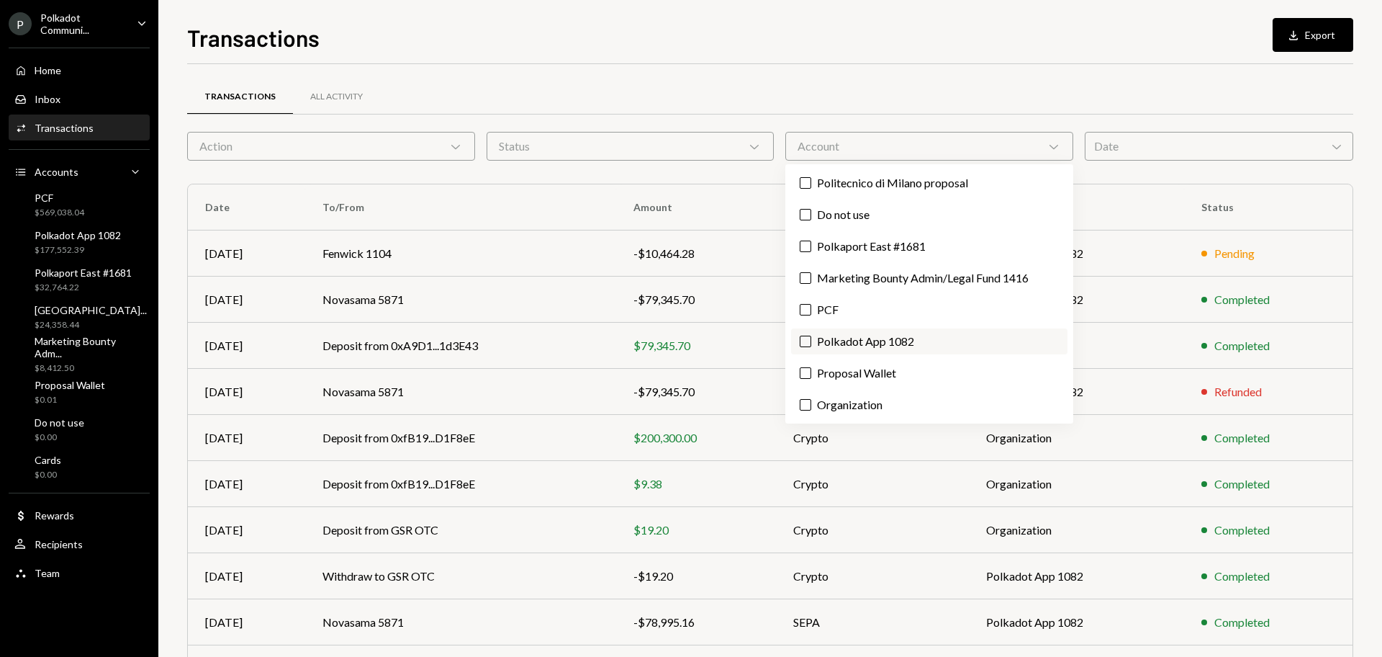
click at [852, 337] on label "Polkadot App 1082" at bounding box center [929, 341] width 276 height 26
click at [811, 337] on button "Polkadot App 1082" at bounding box center [806, 341] width 12 height 12
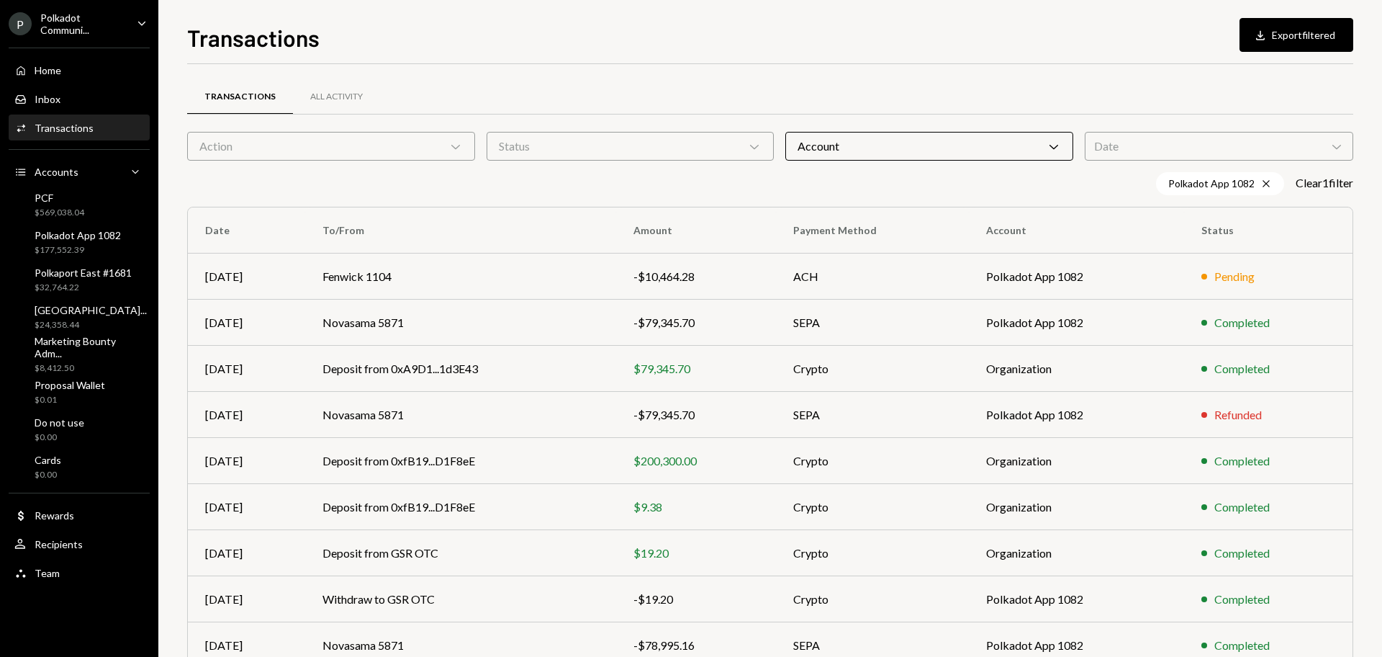
click at [502, 210] on th "To/From" at bounding box center [460, 230] width 310 height 46
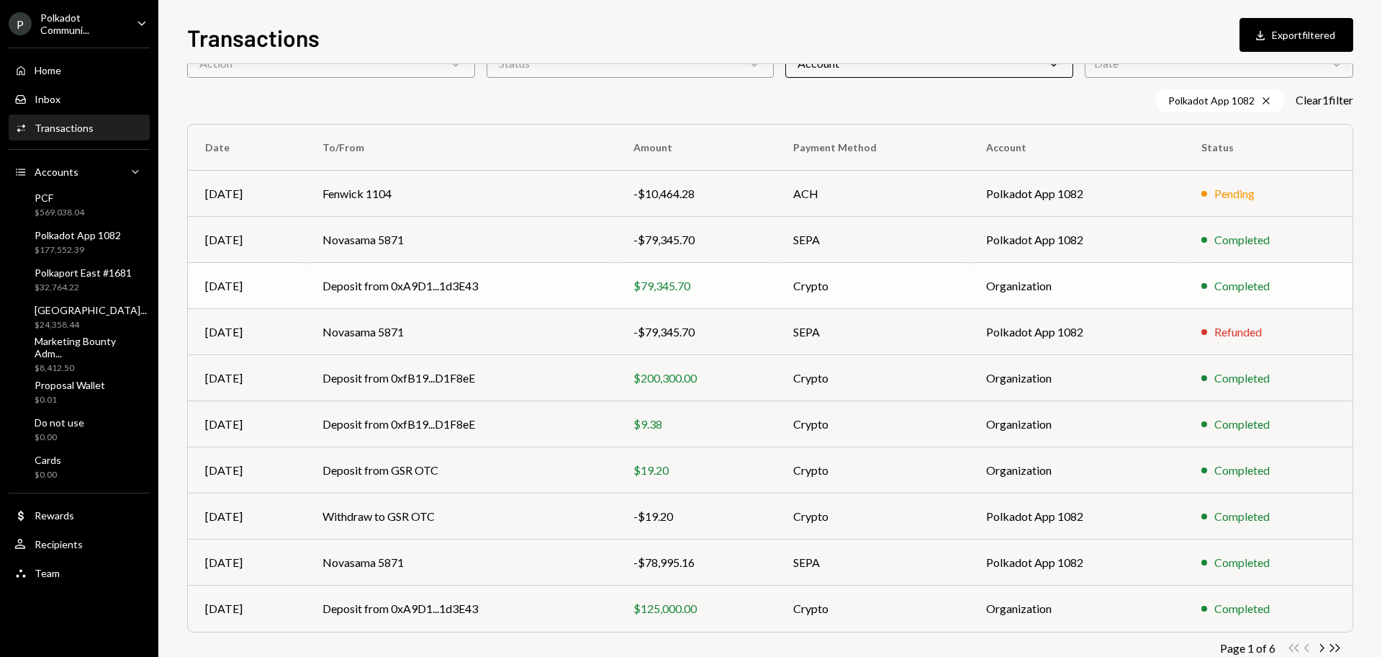
scroll to position [118, 0]
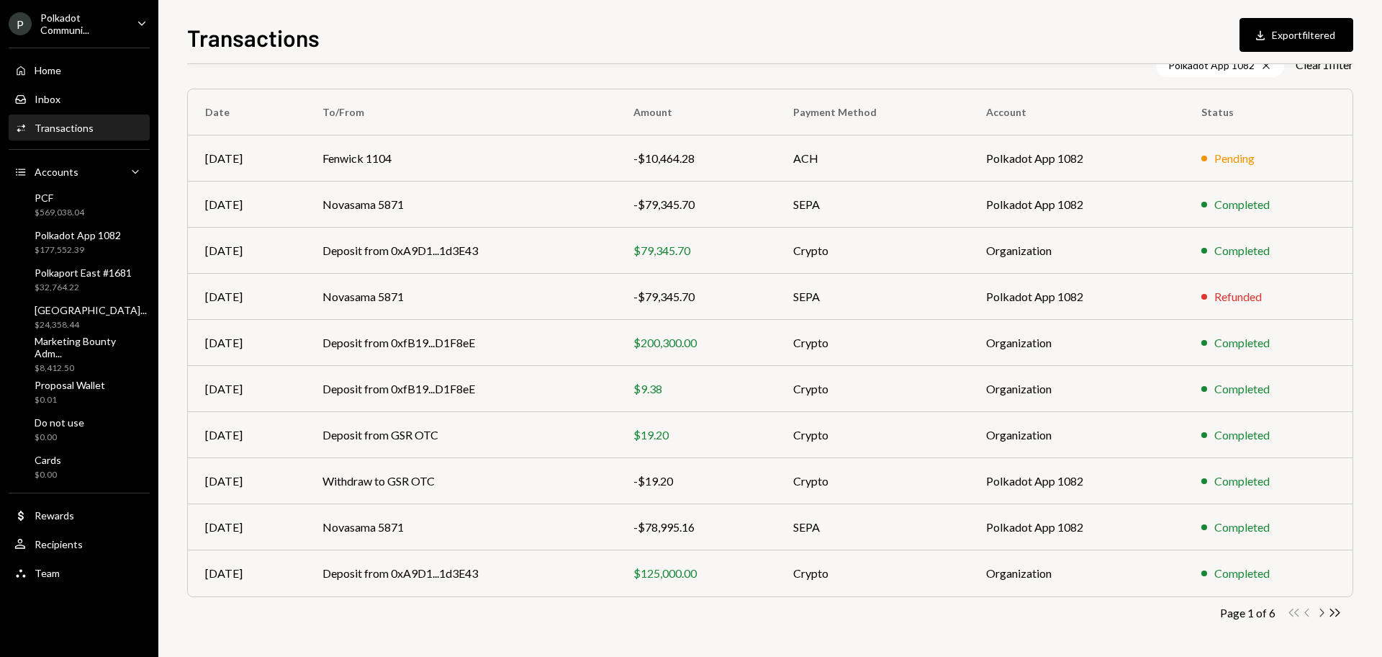
click at [1323, 613] on icon "button" at bounding box center [1322, 612] width 4 height 8
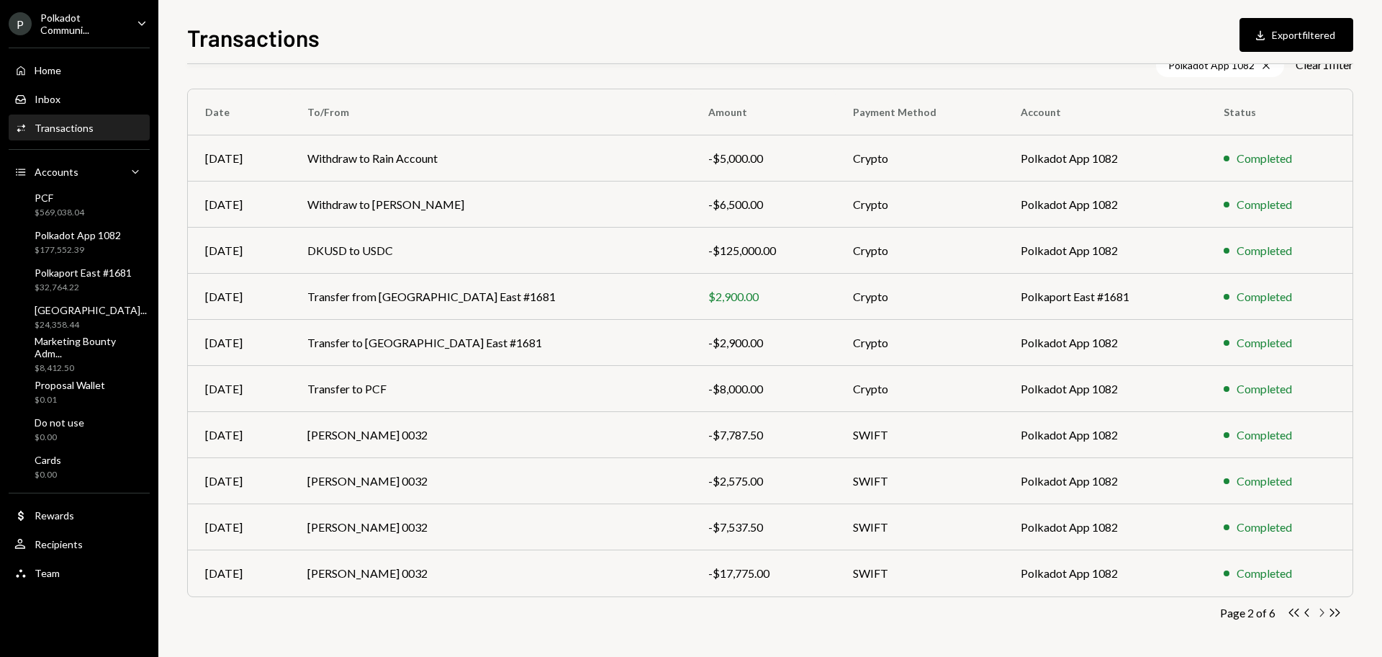
click at [1320, 608] on icon "Chevron Right" at bounding box center [1322, 612] width 14 height 14
